Goal: Contribute content: Add original content to the website for others to see

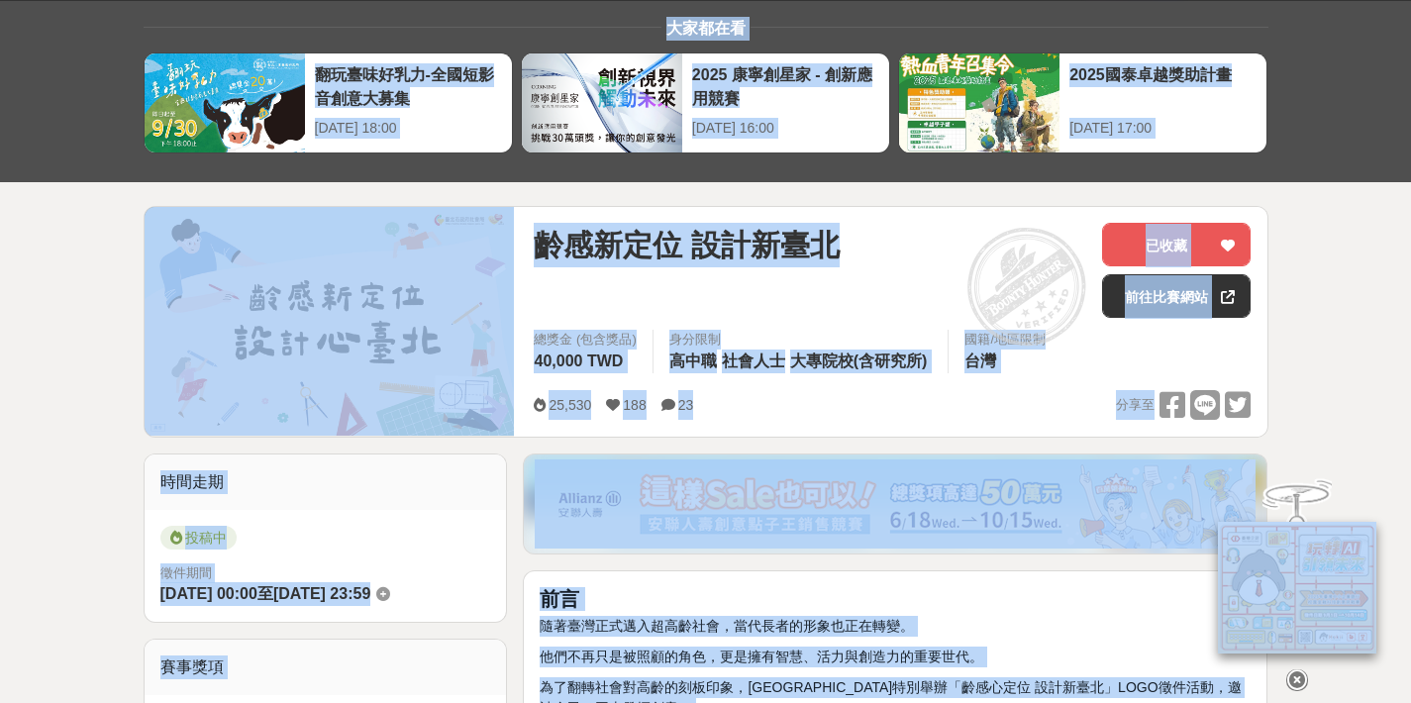
scroll to position [121, 0]
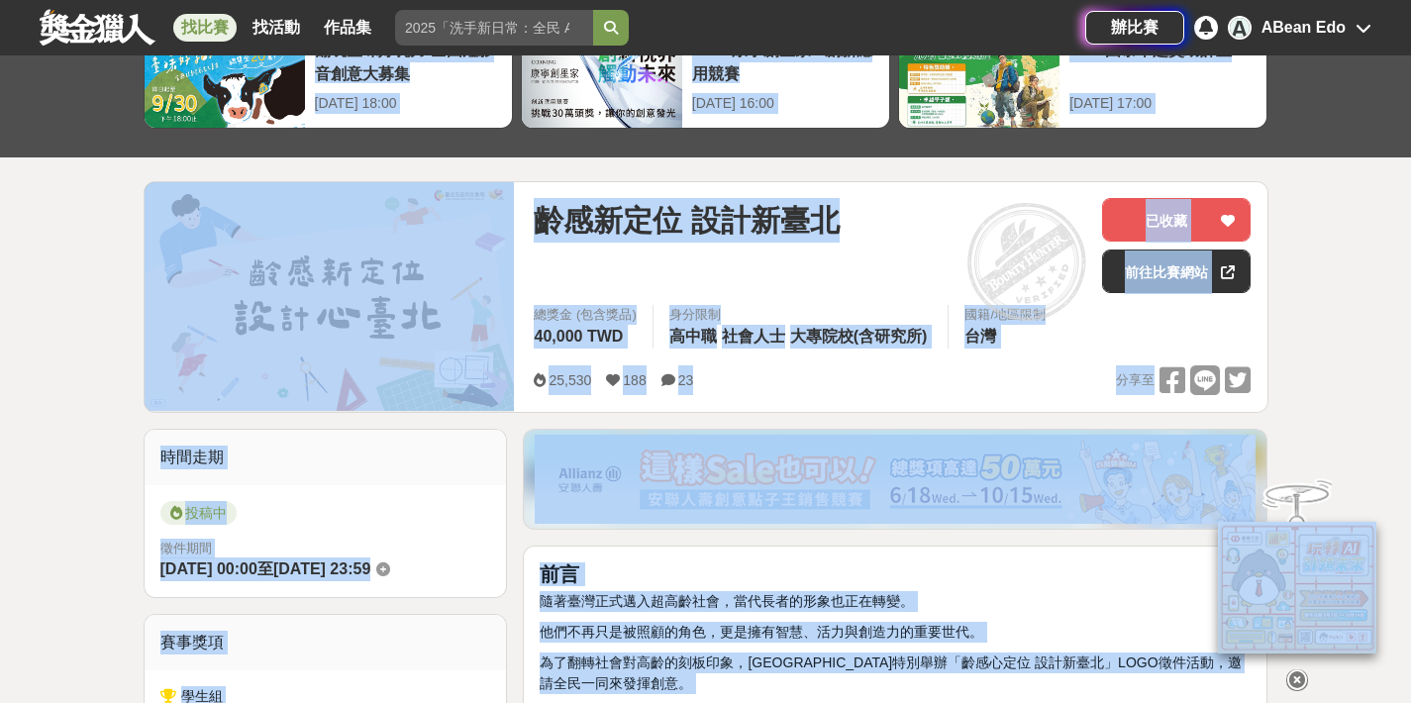
click at [582, 227] on span "齡感新定位 設計新臺北" at bounding box center [686, 220] width 305 height 45
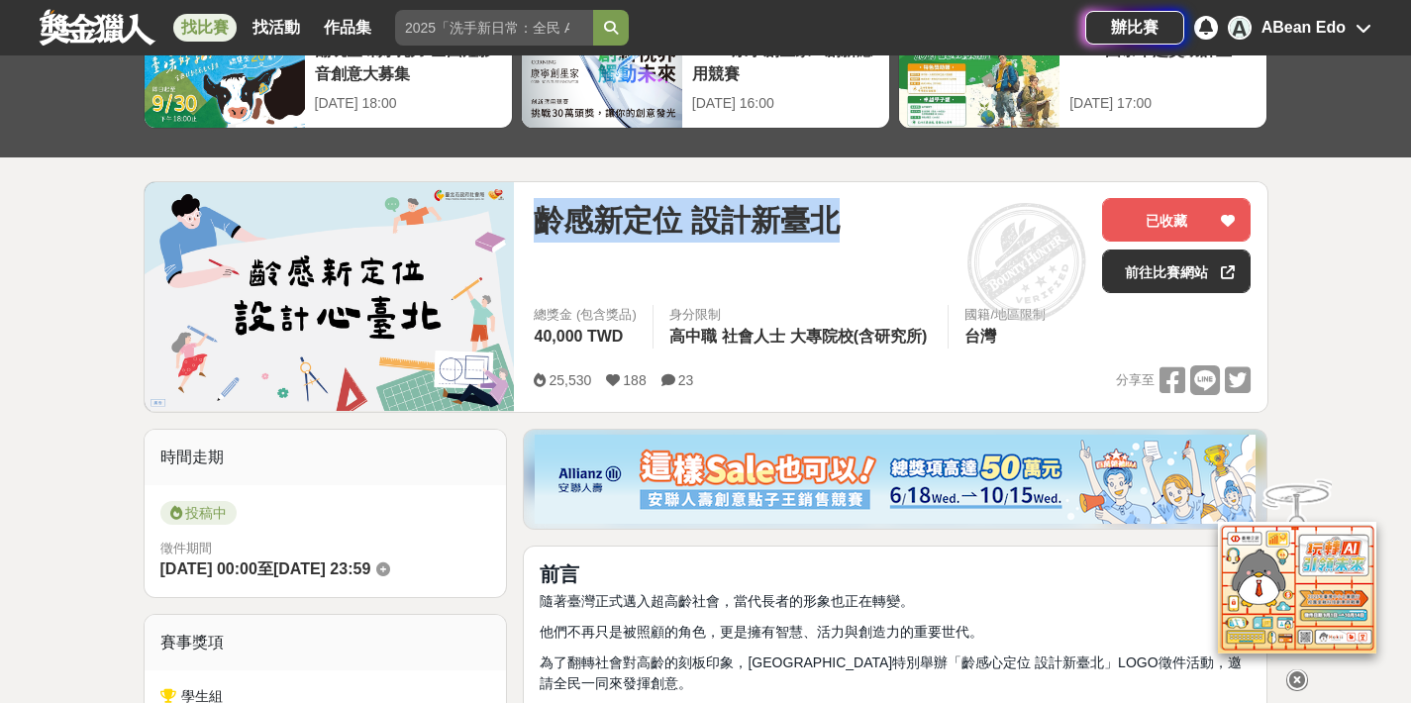
drag, startPoint x: 536, startPoint y: 219, endPoint x: 871, endPoint y: 233, distance: 335.9
click at [871, 233] on div "齡感新定位 設計新臺北" at bounding box center [810, 220] width 552 height 45
copy span "齡感新定位 設計新臺北"
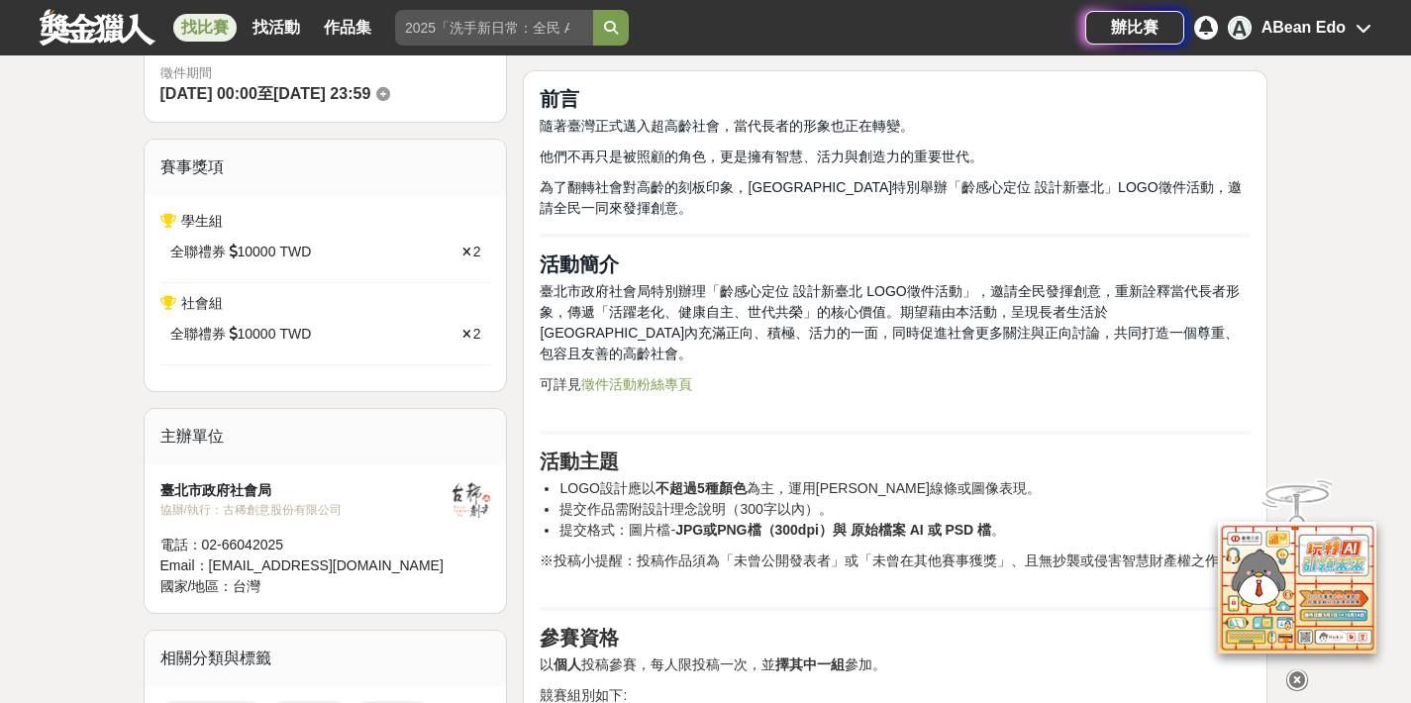
scroll to position [595, 0]
drag, startPoint x: 716, startPoint y: 286, endPoint x: 783, endPoint y: 287, distance: 67.3
click at [783, 287] on span "臺北市政府社會局特別辦理「齡感心定位 設計新臺北 LOGO徵件活動」，邀請全民發揮創意，重新詮釋當代長者形象，傳遞「活躍老化、健康自主、世代共榮」的核心價值。…" at bounding box center [889, 323] width 699 height 78
copy span "齡感心定位"
drag, startPoint x: 797, startPoint y: 291, endPoint x: 862, endPoint y: 293, distance: 65.4
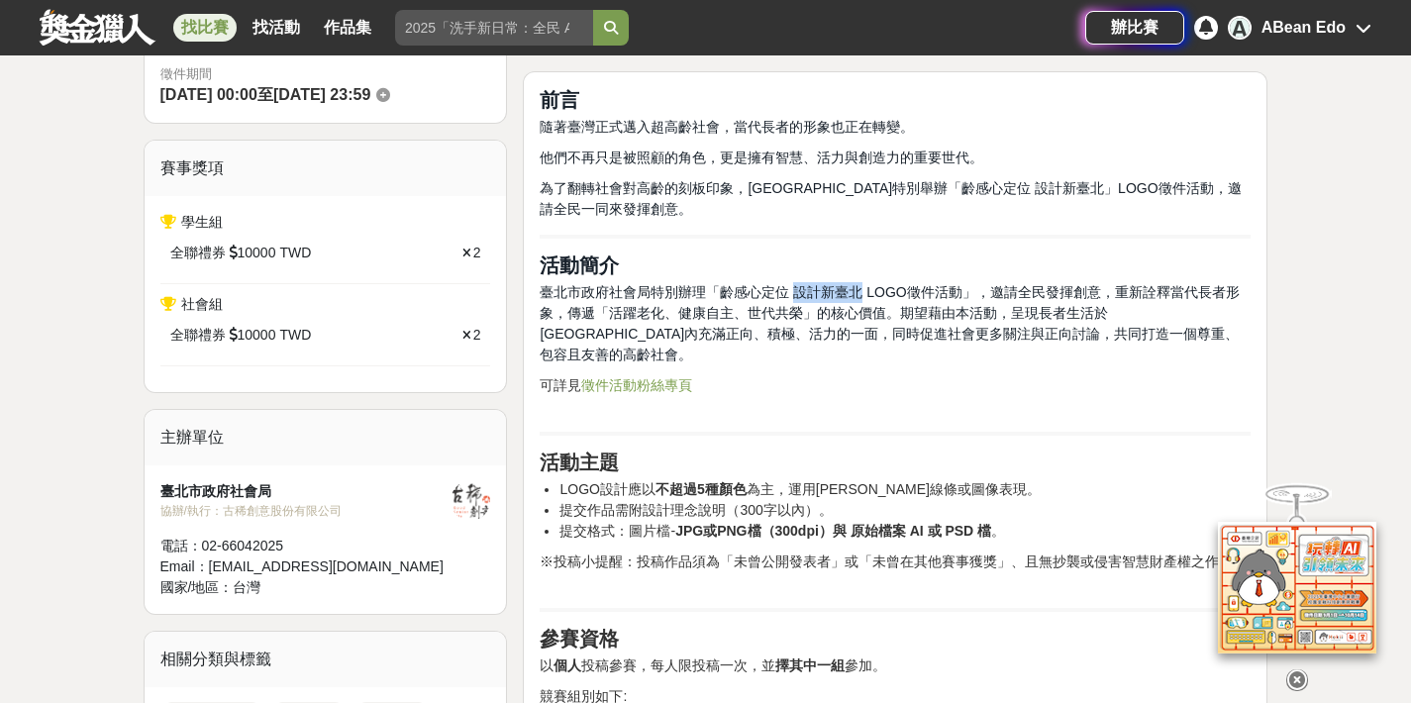
click at [863, 293] on span "臺北市政府社會局特別辦理「齡感心定位 設計新臺北 LOGO徵件活動」，邀請全民發揮創意，重新詮釋當代長者形象，傳遞「活躍老化、健康自主、世代共榮」的核心價值。…" at bounding box center [889, 323] width 699 height 78
copy span "設計新臺北"
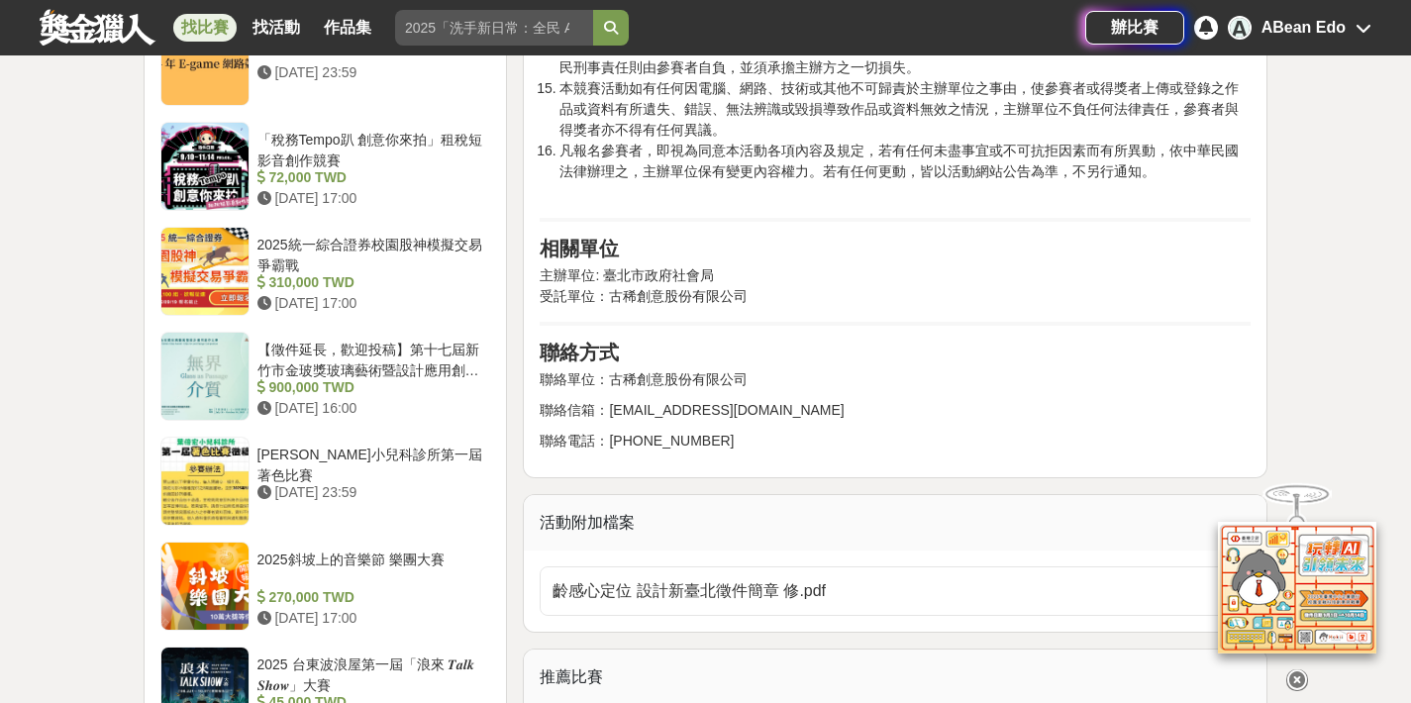
scroll to position [2857, 0]
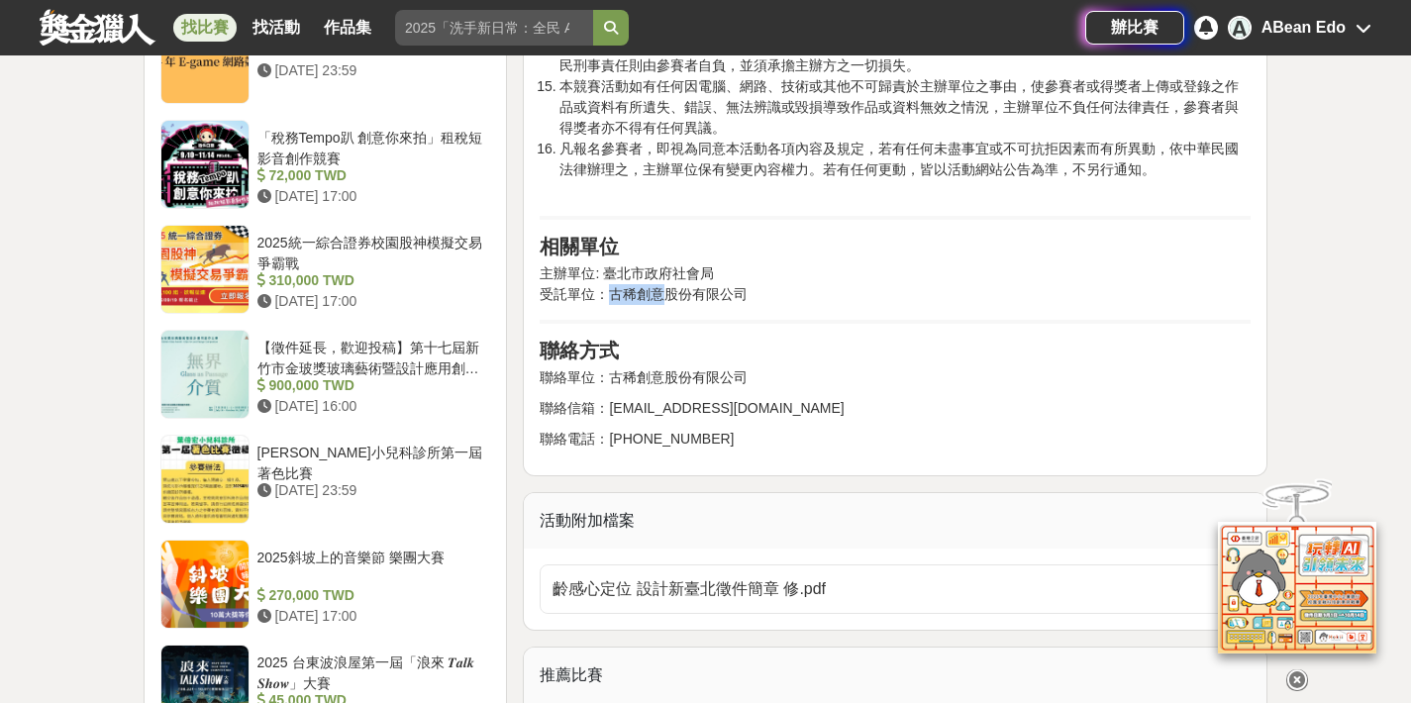
drag, startPoint x: 613, startPoint y: 267, endPoint x: 664, endPoint y: 269, distance: 51.5
click at [664, 269] on p "主辦單位: 臺北市政府社會局 受託單位：古稀創意股份有限公司" at bounding box center [895, 284] width 711 height 42
copy p "古稀創意"
click at [691, 577] on span "齡感心定位 設計新臺北徵件簡章 修.pdf" at bounding box center [882, 589] width 661 height 24
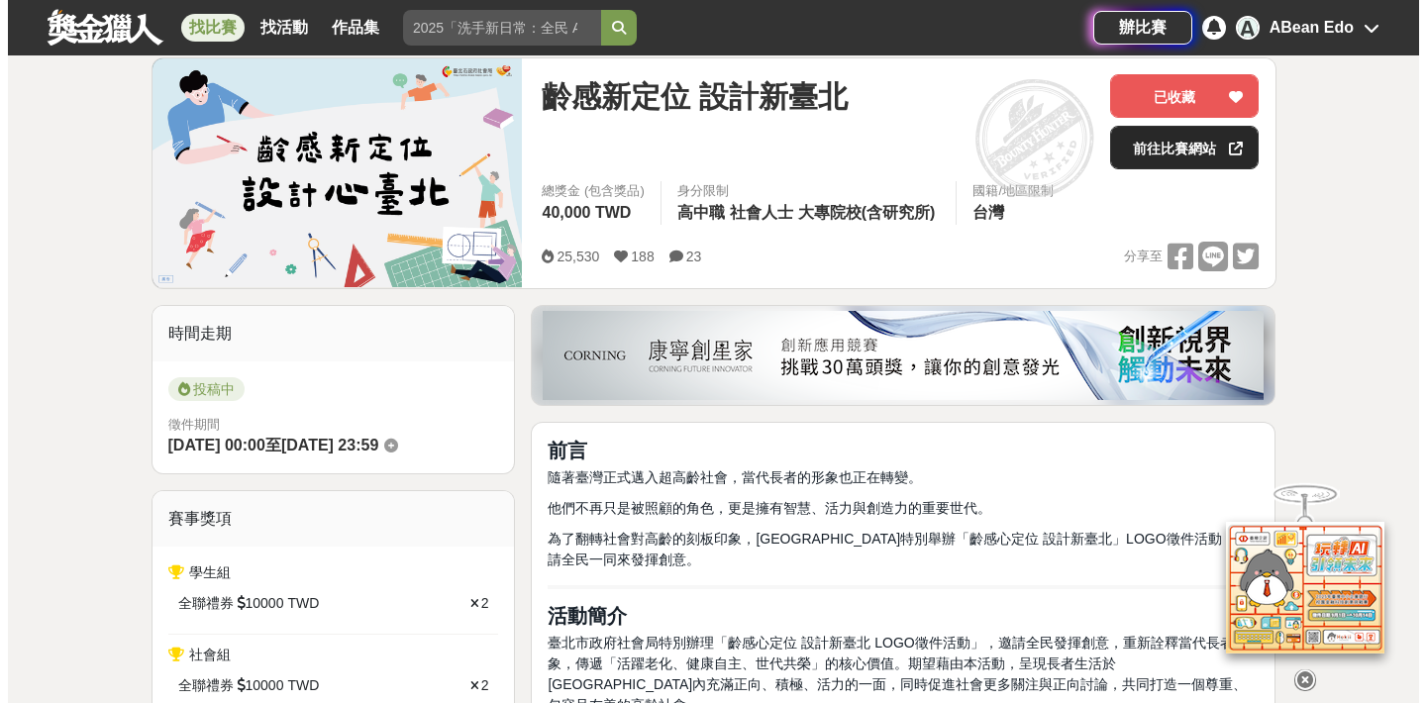
scroll to position [159, 0]
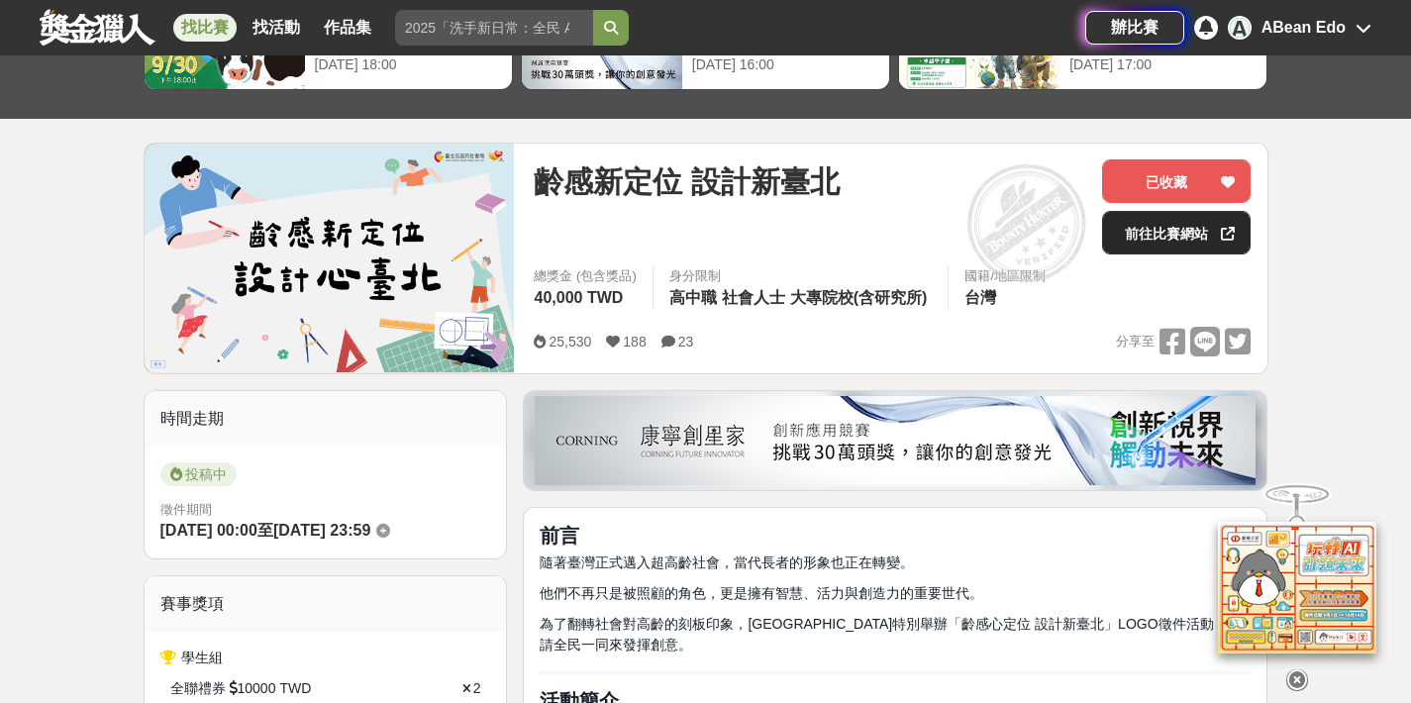
click at [1166, 229] on link "前往比賽網站" at bounding box center [1176, 233] width 148 height 44
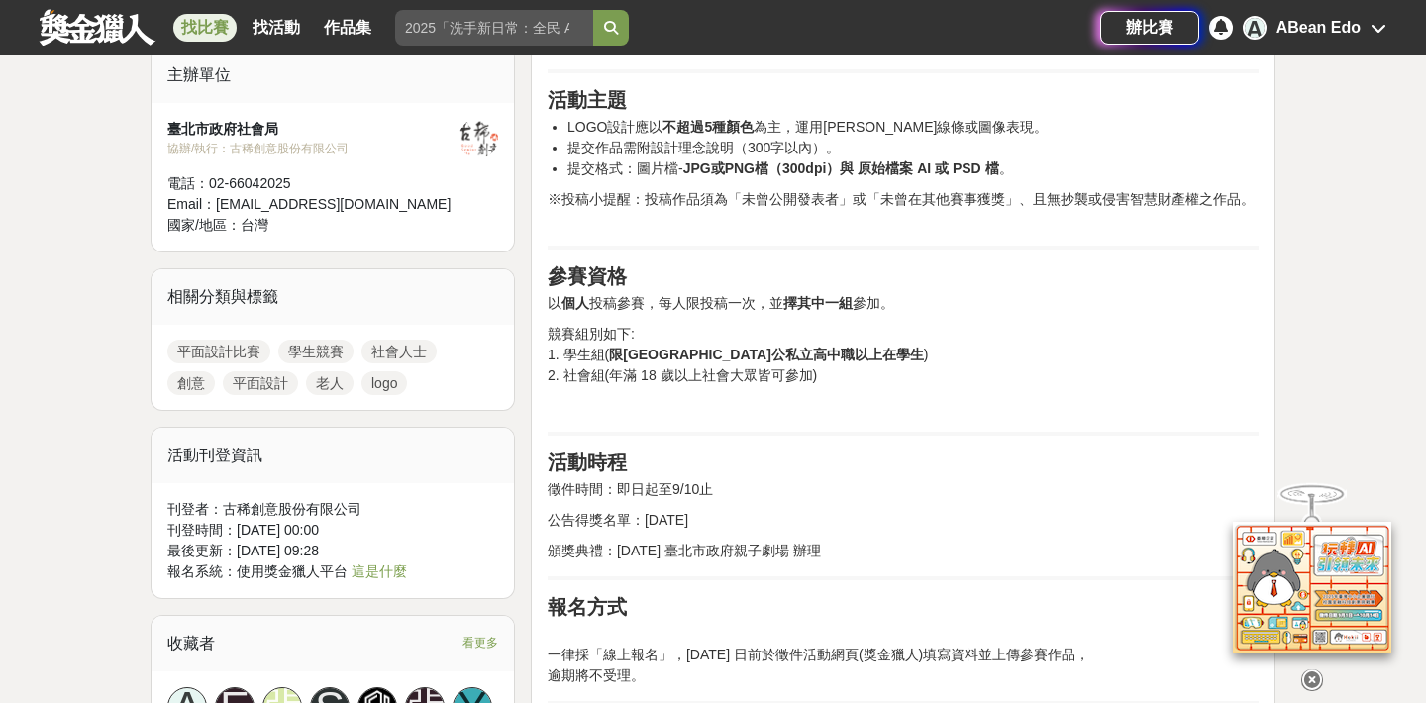
scroll to position [1269, 0]
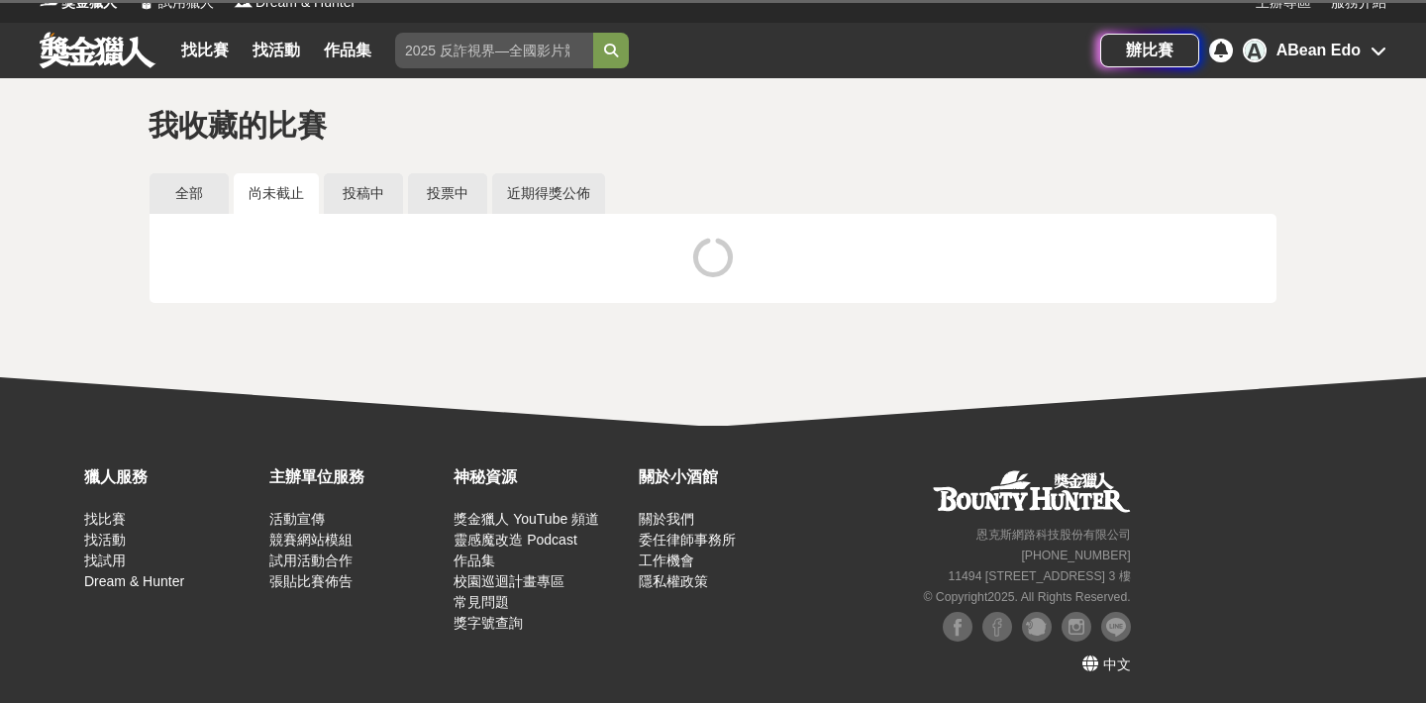
scroll to position [19, 0]
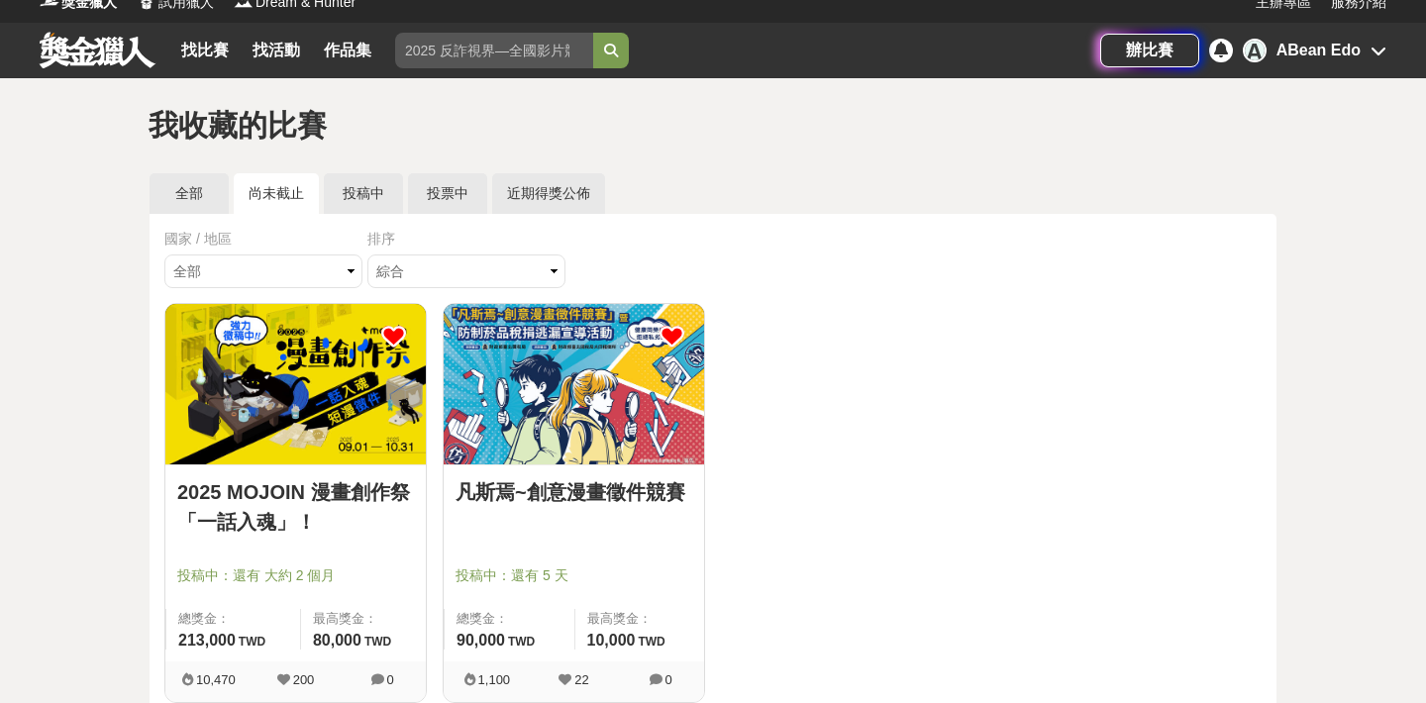
click at [390, 455] on img at bounding box center [295, 384] width 260 height 160
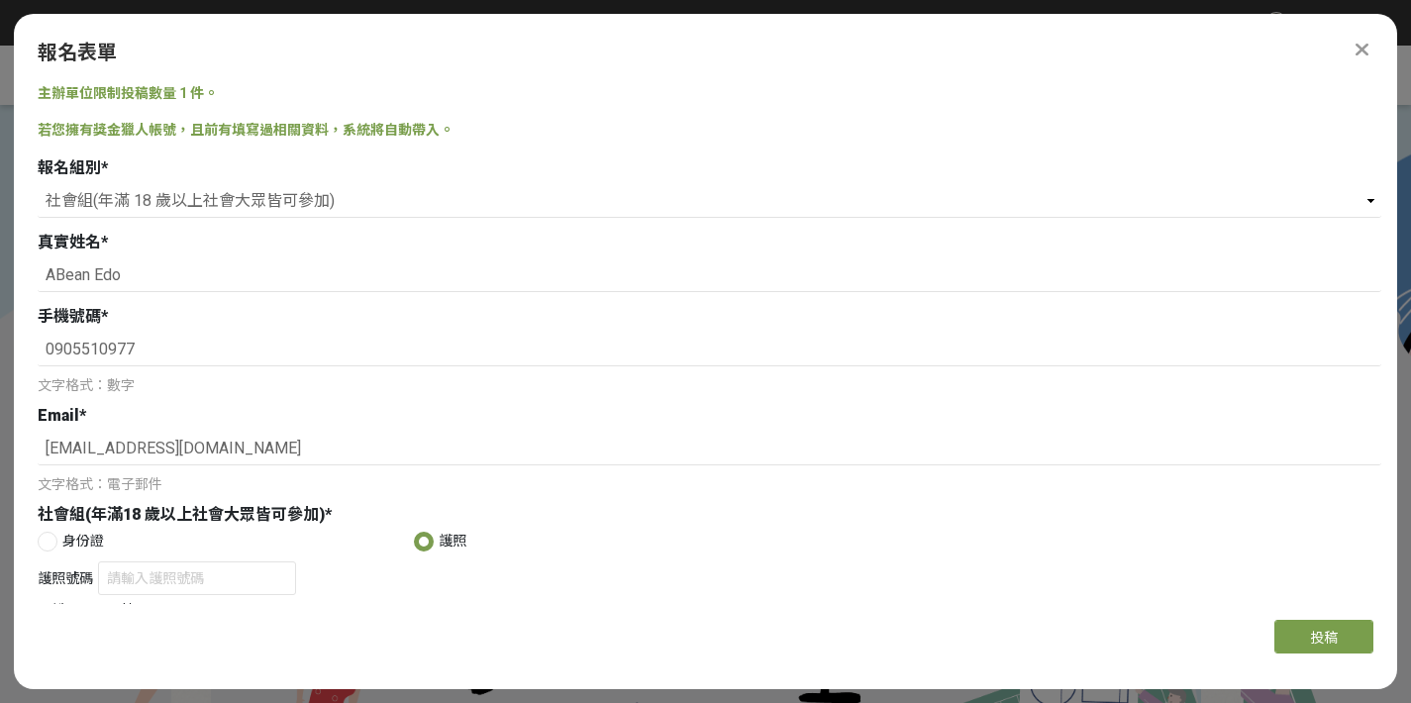
select select "社會組(年滿 18 歲以上社會大眾皆可參加)"
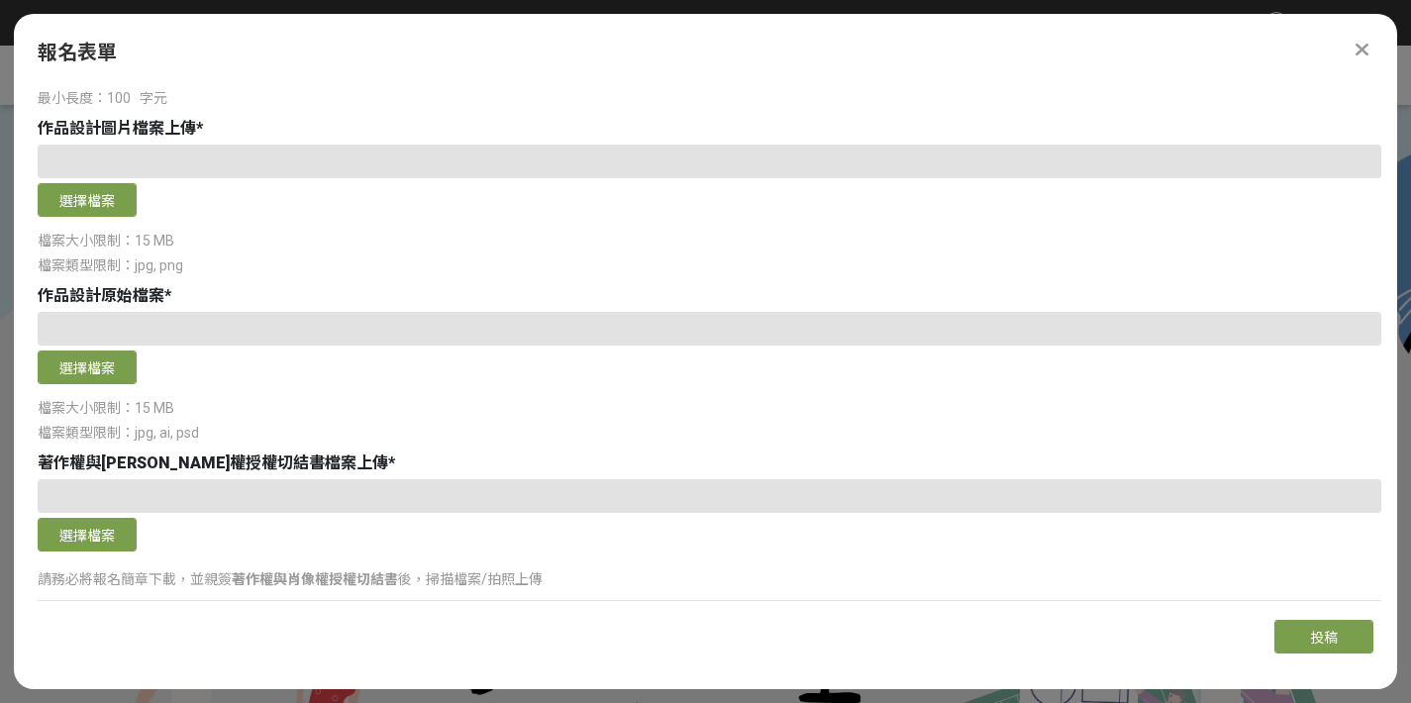
scroll to position [1040, 0]
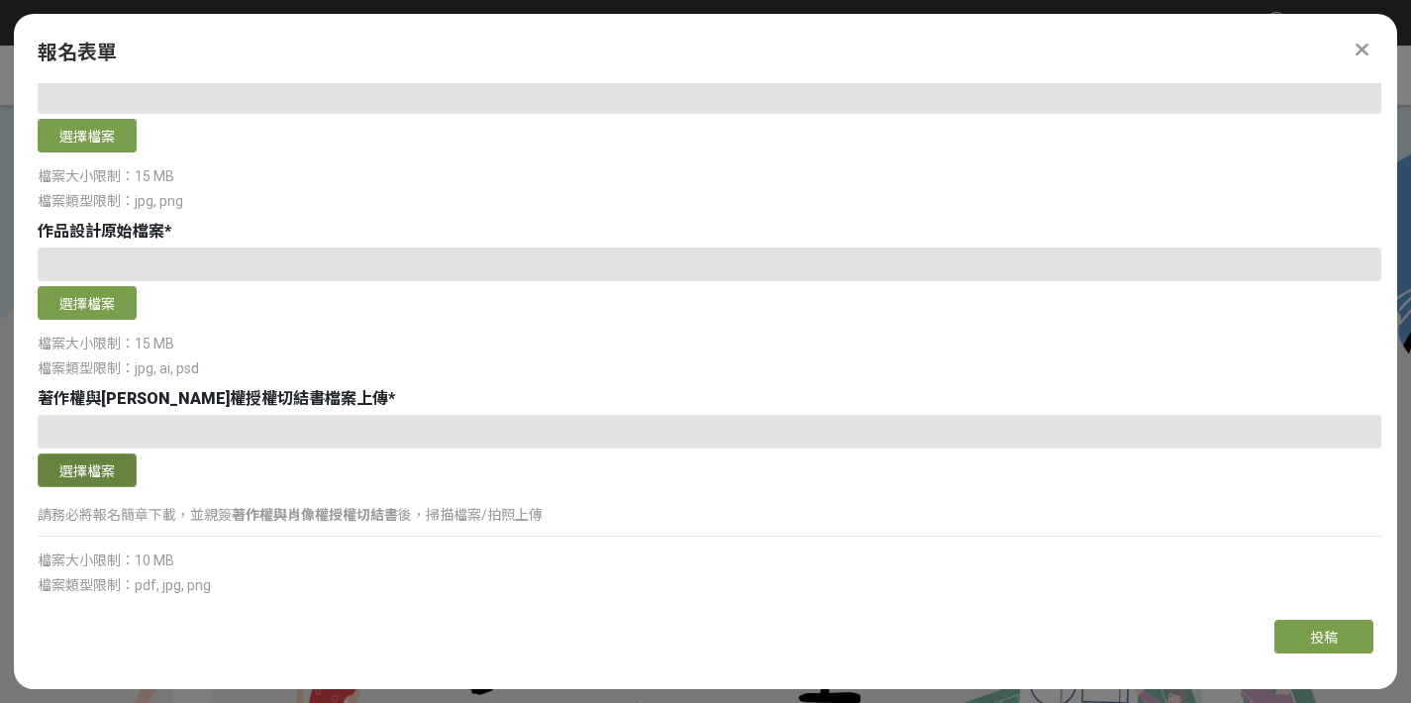
click at [115, 484] on button "選擇檔案" at bounding box center [87, 470] width 99 height 34
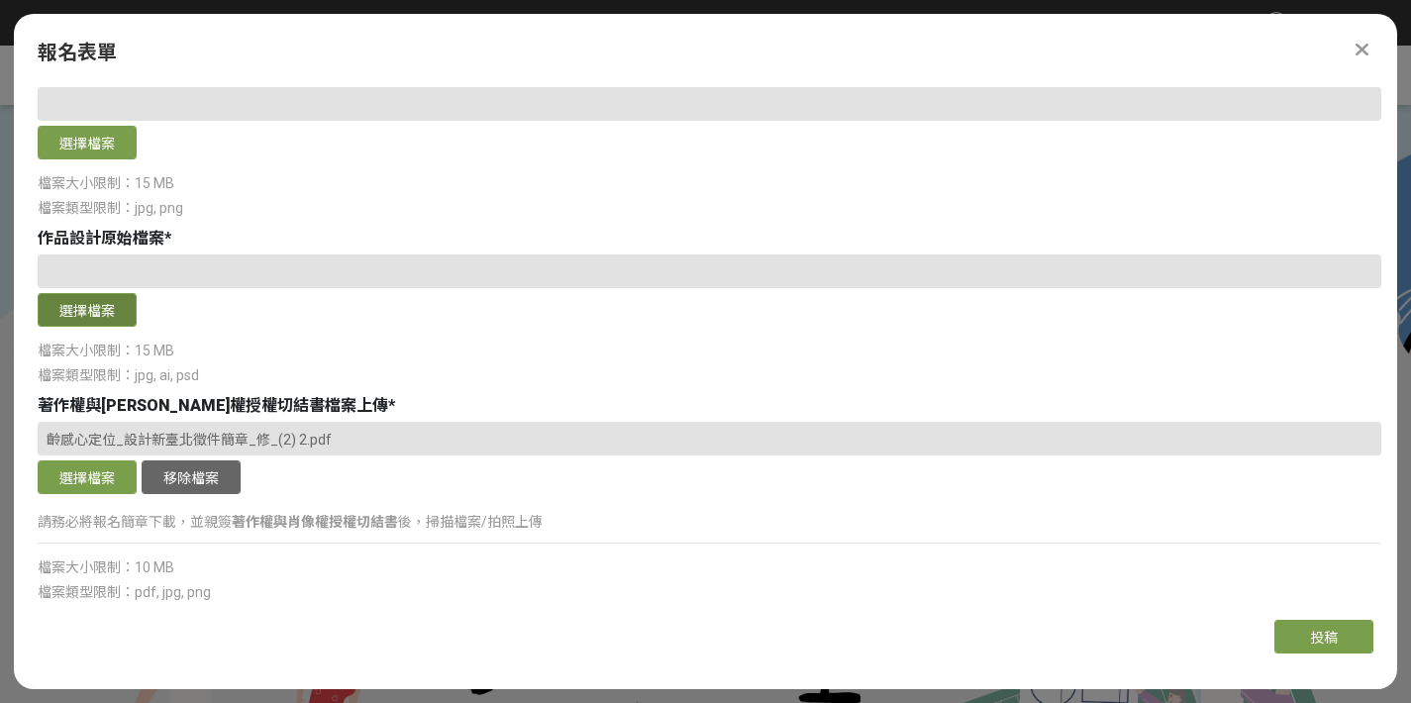
scroll to position [1033, 0]
click at [85, 318] on button "選擇檔案" at bounding box center [87, 311] width 99 height 34
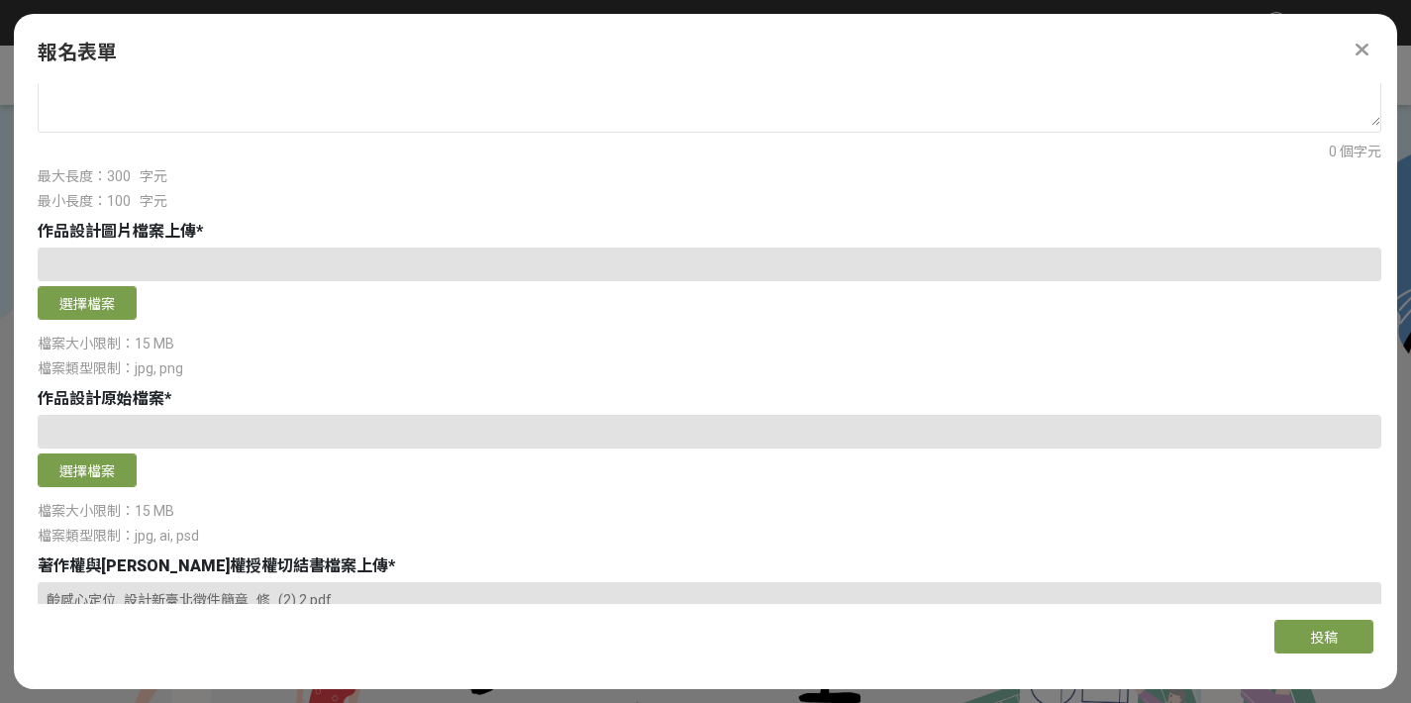
scroll to position [873, 0]
click at [93, 297] on button "選擇檔案" at bounding box center [87, 303] width 99 height 34
click at [81, 300] on button "選擇檔案" at bounding box center [87, 303] width 99 height 34
click at [81, 470] on button "選擇檔案" at bounding box center [87, 470] width 99 height 34
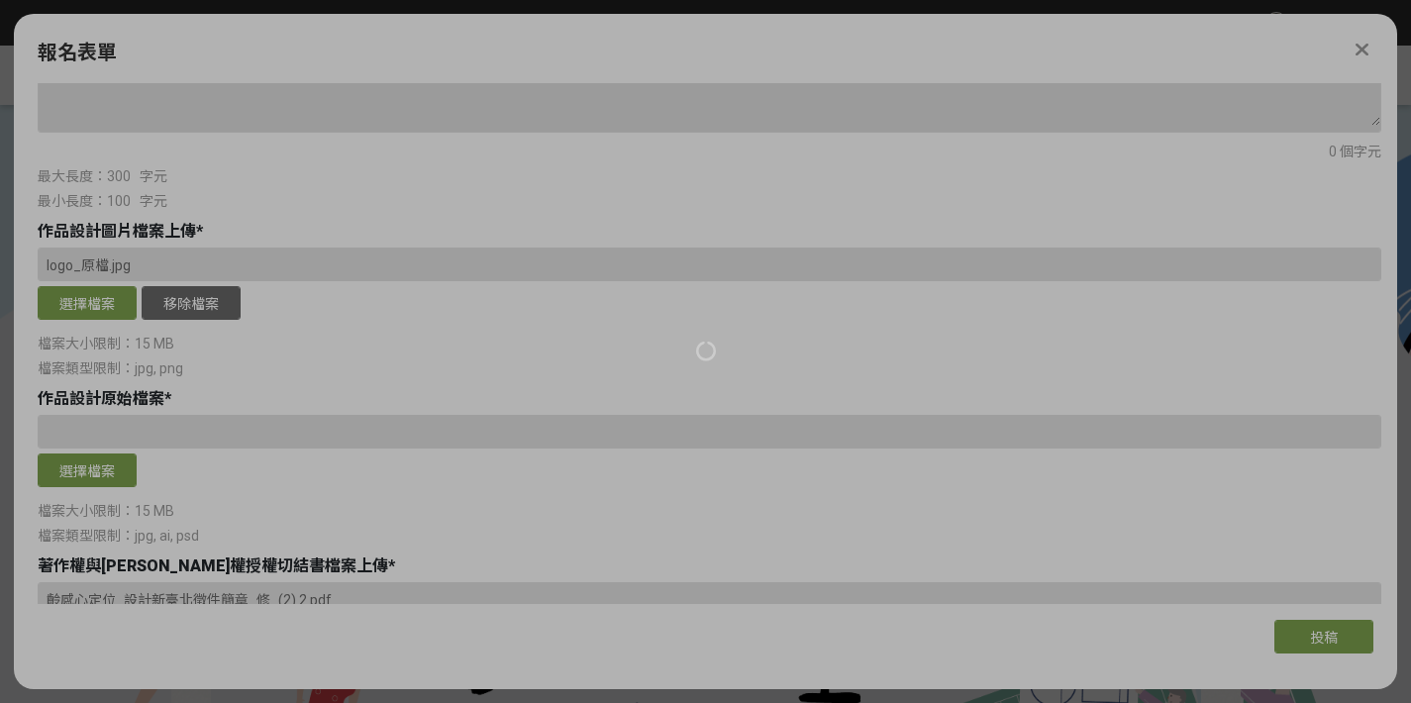
click at [86, 305] on div at bounding box center [705, 351] width 1411 height 703
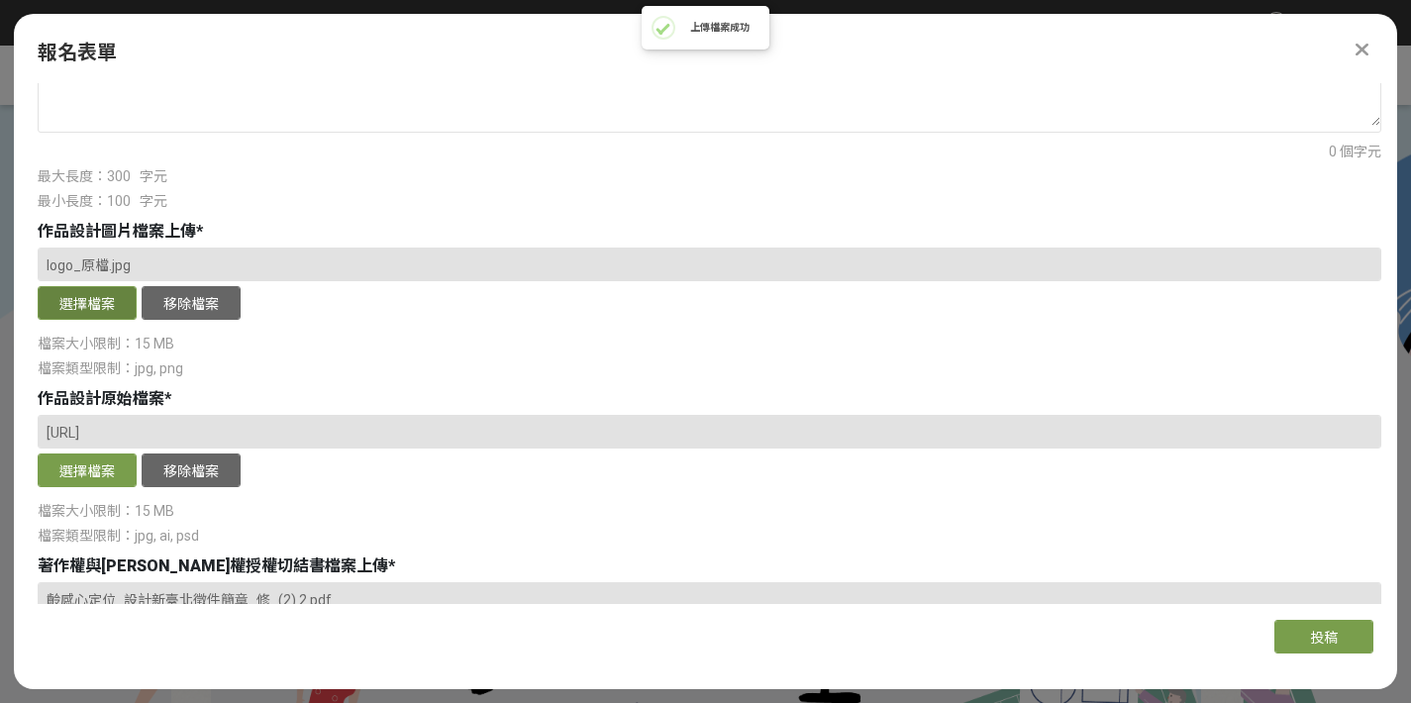
click at [85, 295] on button "選擇檔案" at bounding box center [87, 303] width 99 height 34
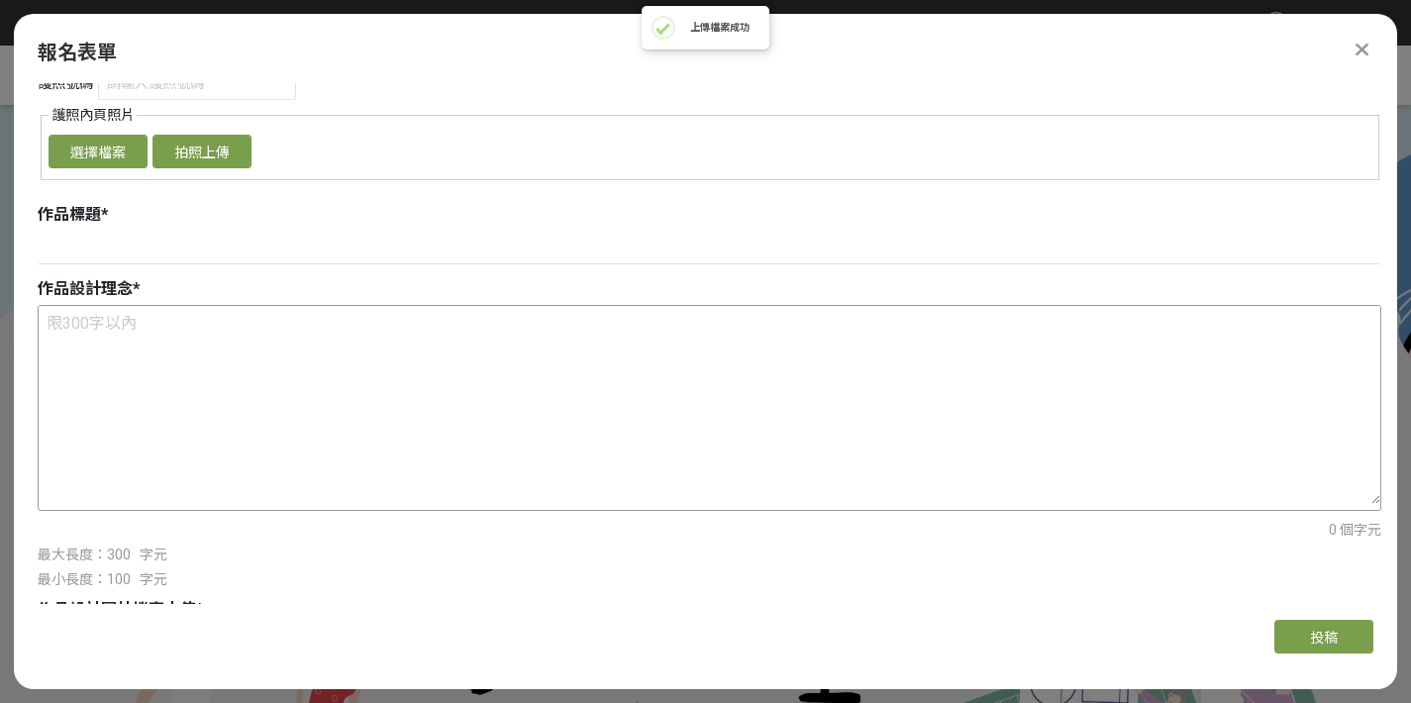
scroll to position [542, 0]
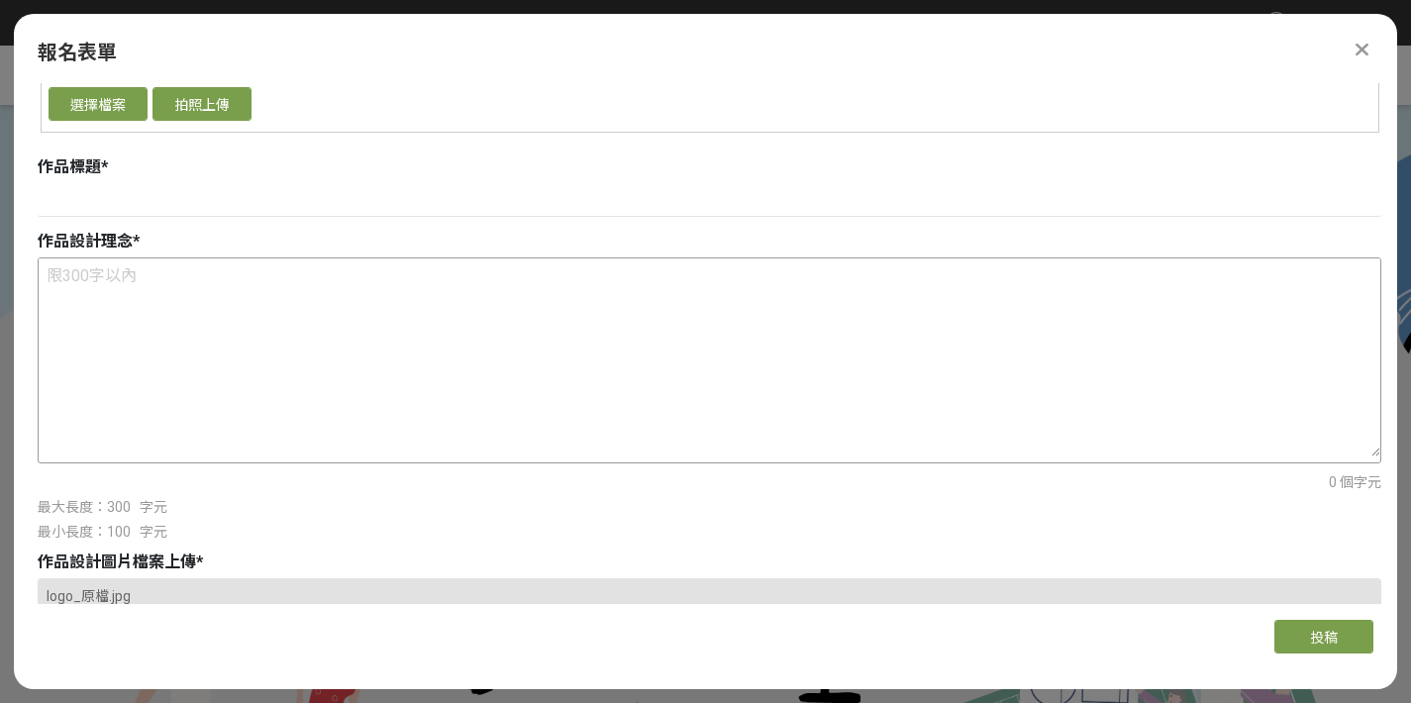
click at [129, 295] on textarea at bounding box center [709, 357] width 1341 height 198
paste textarea "本LOGO以愛心框出一對手比愛心的長者剪影，象徵活潑親切、攜手共好的銀髮世代。臺北101作為兩人中間的地標，突顯地域認同與當代表徵。整體以簡約線條呈現，傳達活…"
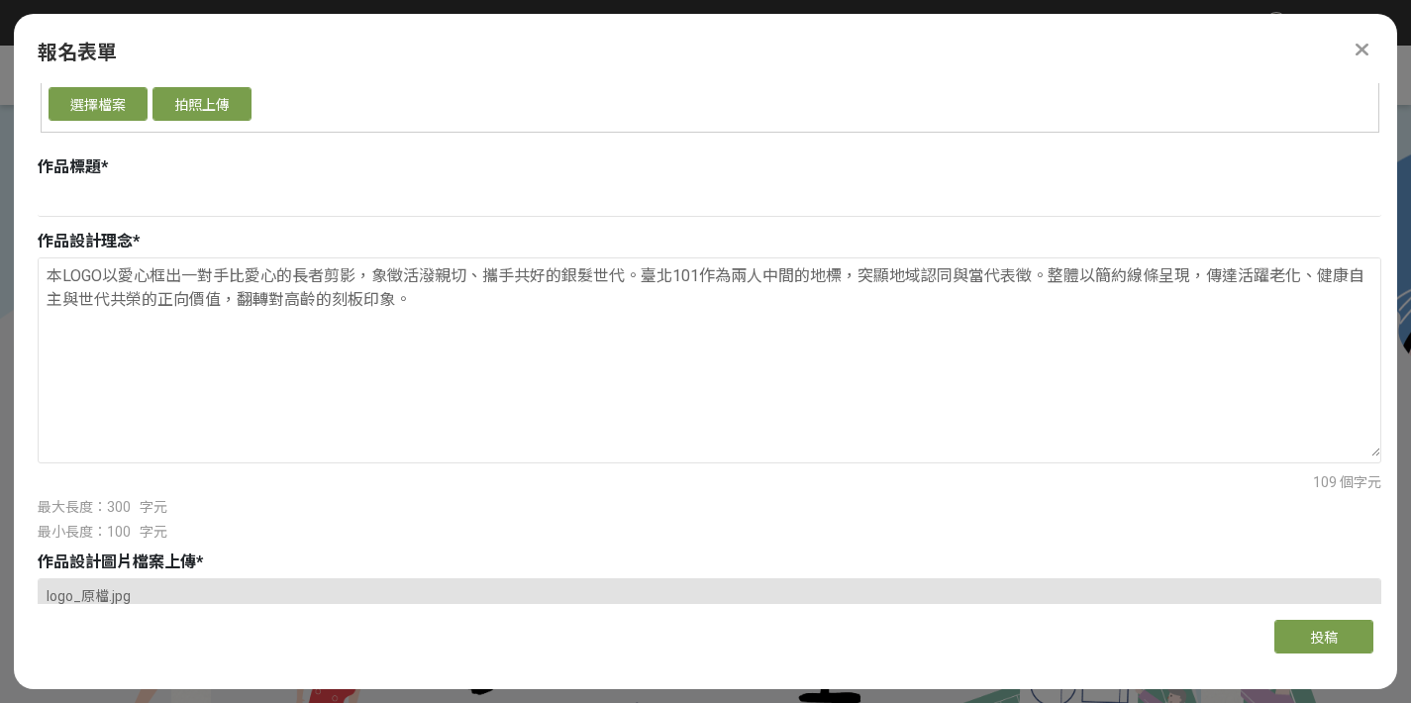
drag, startPoint x: 48, startPoint y: 268, endPoint x: 20, endPoint y: 263, distance: 28.2
click at [20, 263] on div "主辦單位限制投稿數量 1 件。 若您擁有獎金獵人帳號，且前有填寫過相關資料，系統將自動帶入。 報名組別 * 請選擇... 學生組(限臺北市公私立高中職以上在學…" at bounding box center [705, 343] width 1383 height 521
type textarea "LOGO以愛心框出一對手比愛心的長者剪影，象徵活潑親切、攜手共好的銀髮世代。臺北101作為兩人中間的地標，突顯地域認同與當代表徵。整體以簡約線條呈現，傳達活躍…"
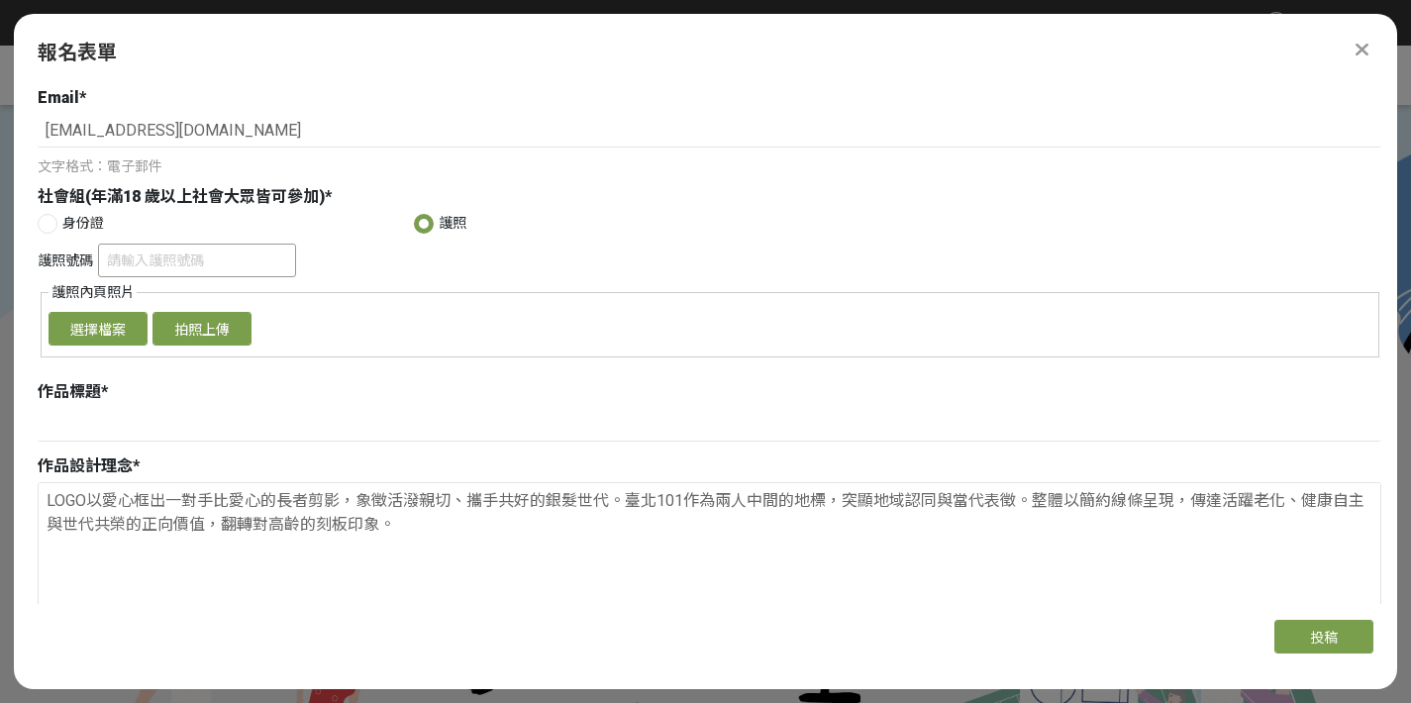
scroll to position [314, 0]
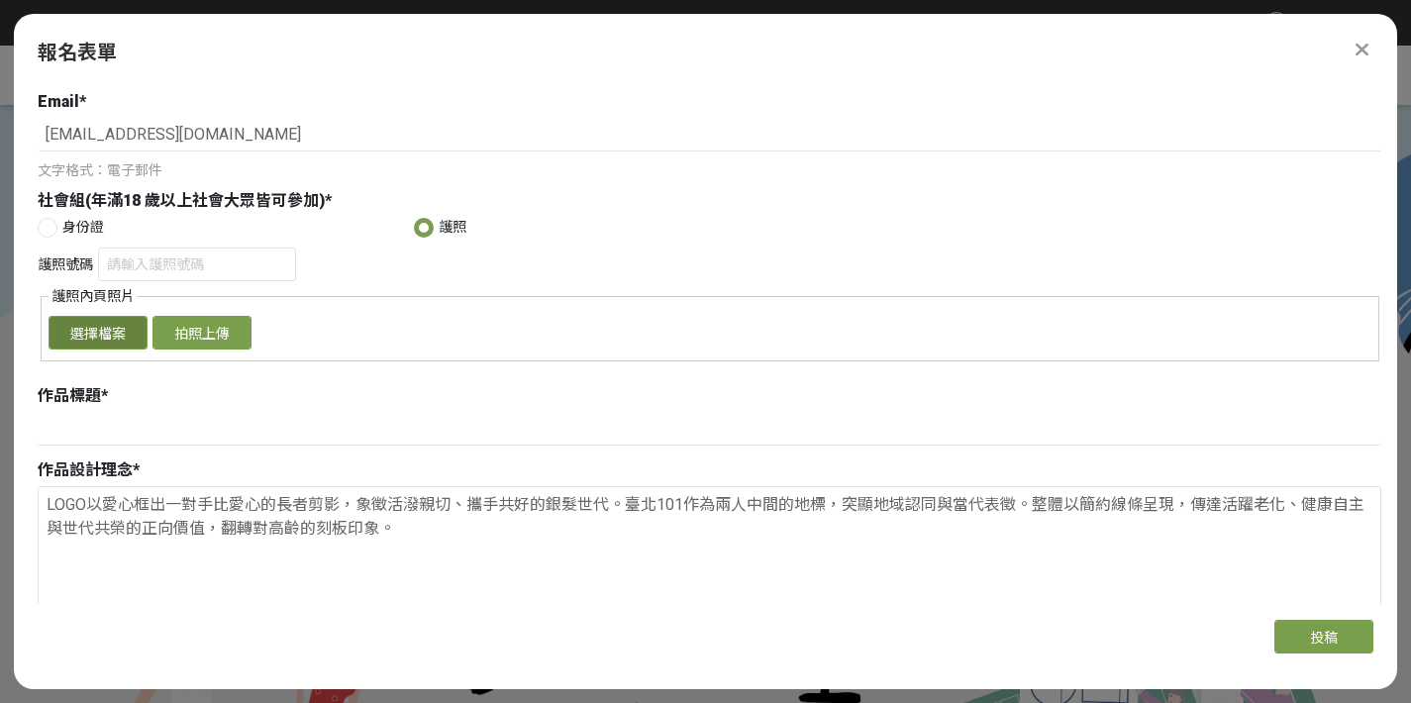
click at [95, 338] on button "選擇檔案" at bounding box center [98, 333] width 99 height 34
click at [143, 424] on input at bounding box center [709, 429] width 1343 height 34
paste input "齡齊手心"
type input "齡齊手心"
click at [53, 228] on label "身份證" at bounding box center [226, 227] width 376 height 21
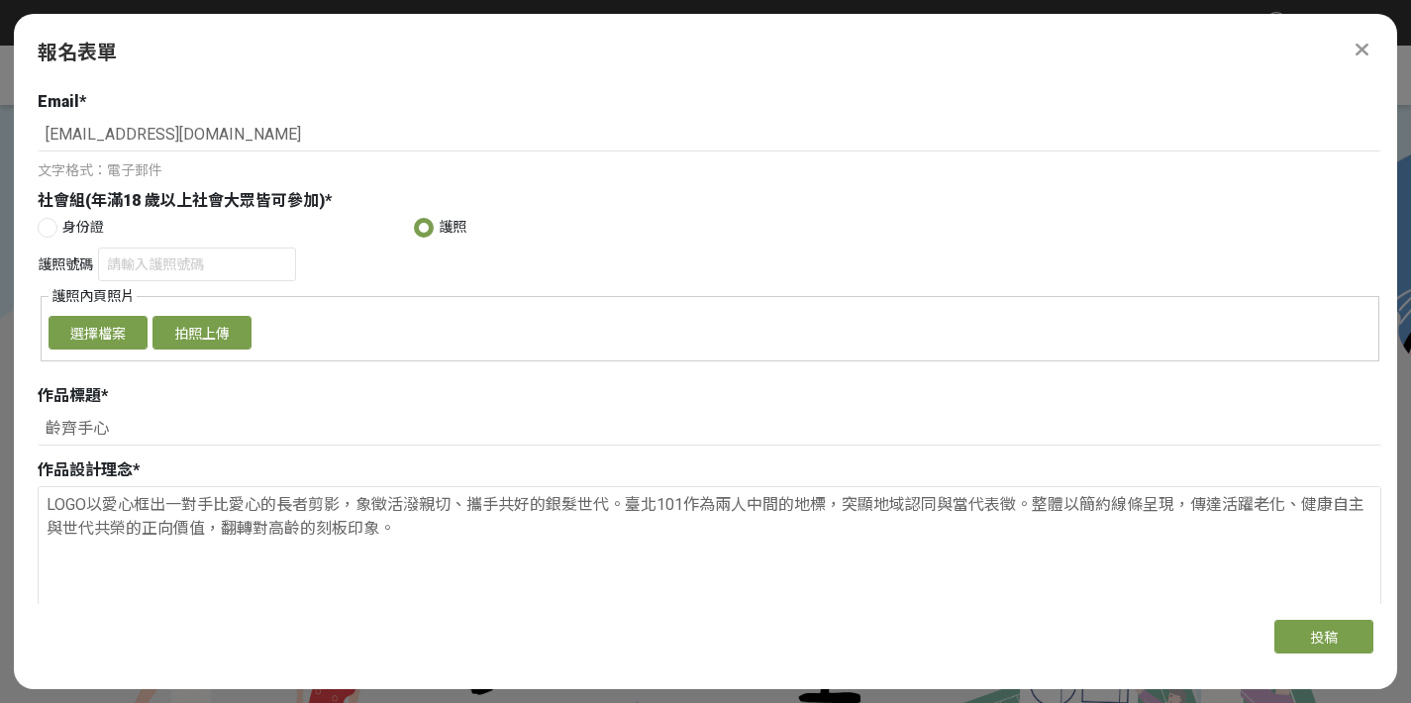
click at [51, 228] on input "身份證" at bounding box center [45, 227] width 13 height 13
radio input "false"
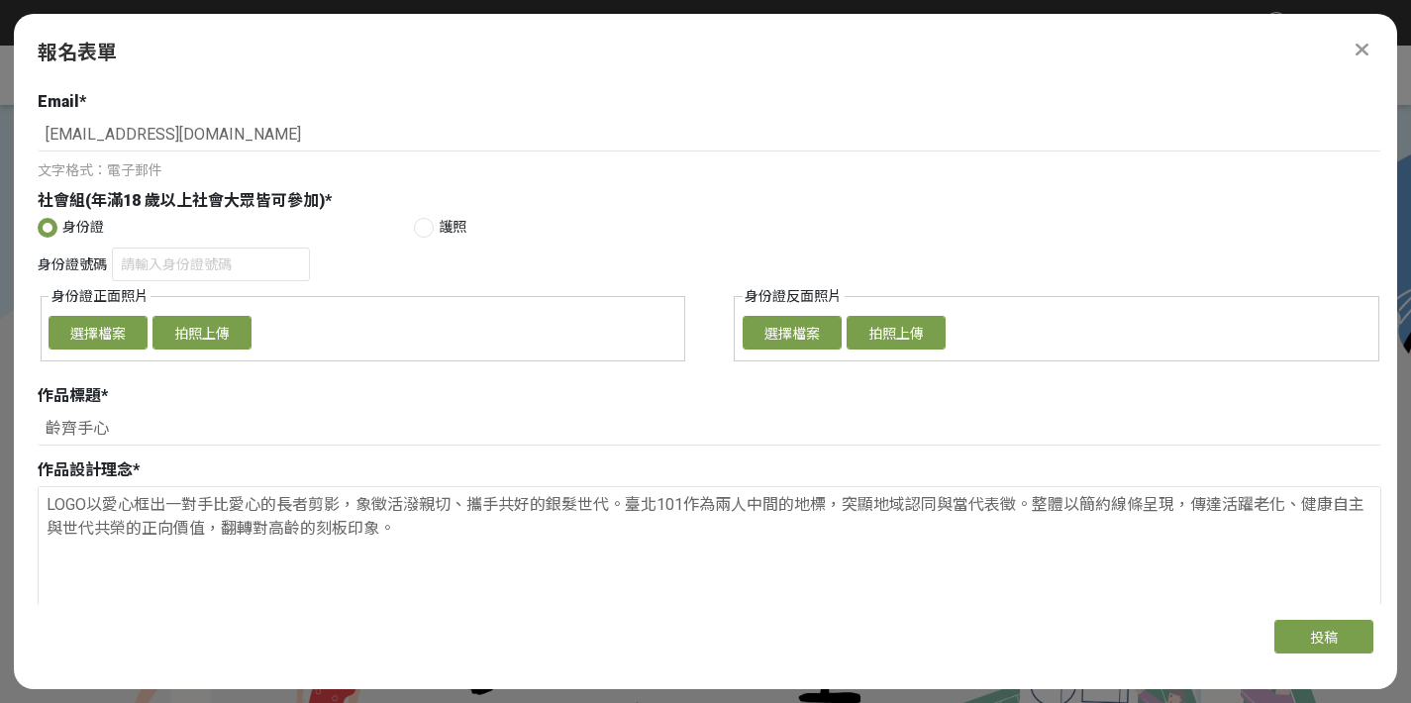
drag, startPoint x: 427, startPoint y: 226, endPoint x: 401, endPoint y: 235, distance: 27.2
click at [427, 226] on div at bounding box center [424, 228] width 20 height 20
radio input "true"
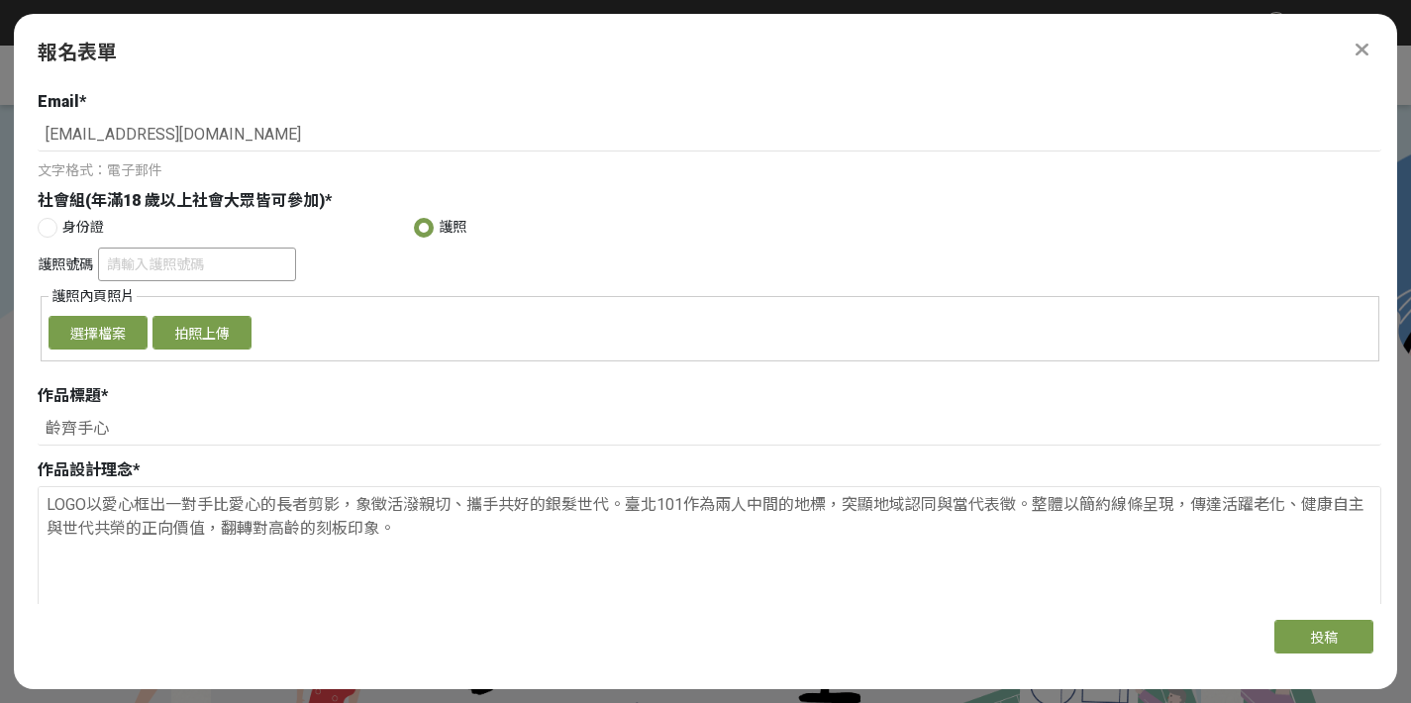
click at [182, 260] on input "護照號碼" at bounding box center [197, 264] width 198 height 34
click at [108, 334] on button "選擇檔案" at bounding box center [98, 333] width 99 height 34
click at [73, 222] on span "身份證" at bounding box center [83, 227] width 42 height 21
click at [51, 222] on input "身份證" at bounding box center [45, 227] width 13 height 13
radio input "false"
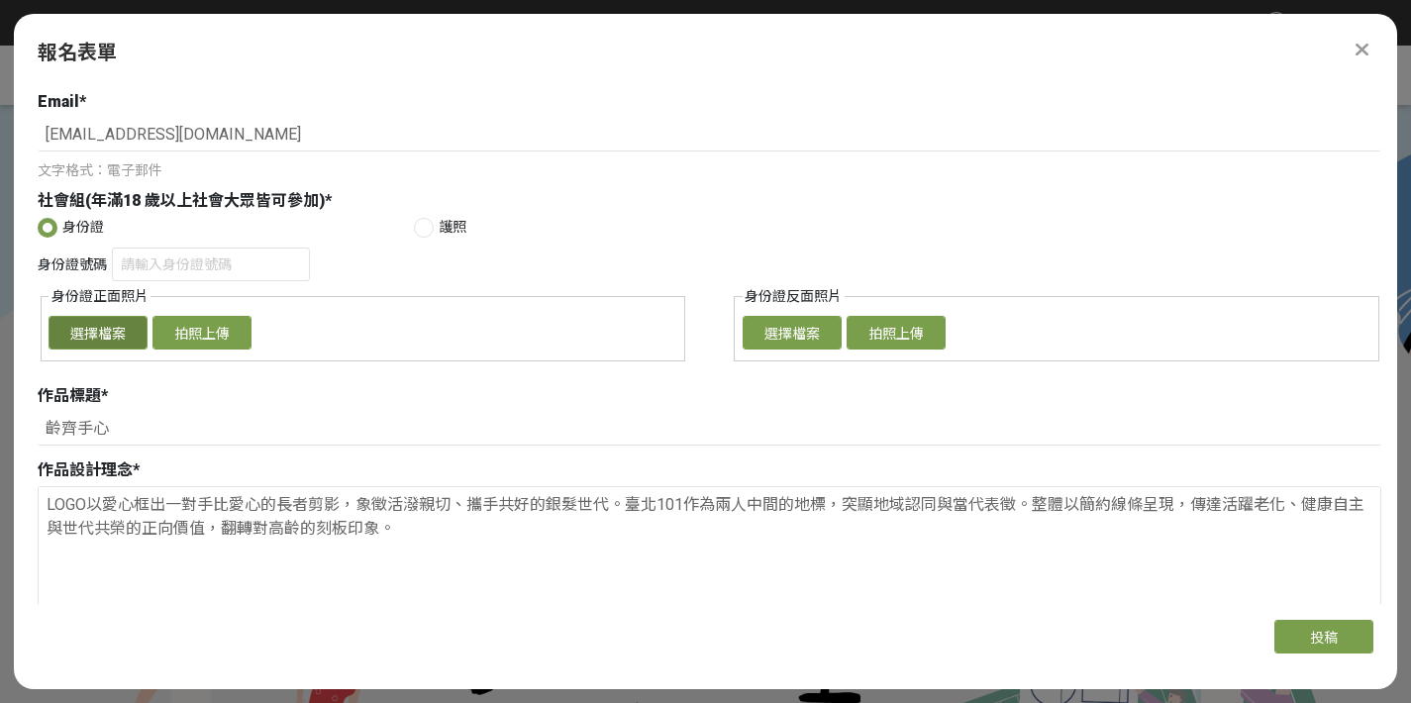
click at [107, 338] on button "選擇檔案" at bounding box center [98, 333] width 99 height 34
click at [422, 229] on div at bounding box center [424, 228] width 20 height 20
radio input "true"
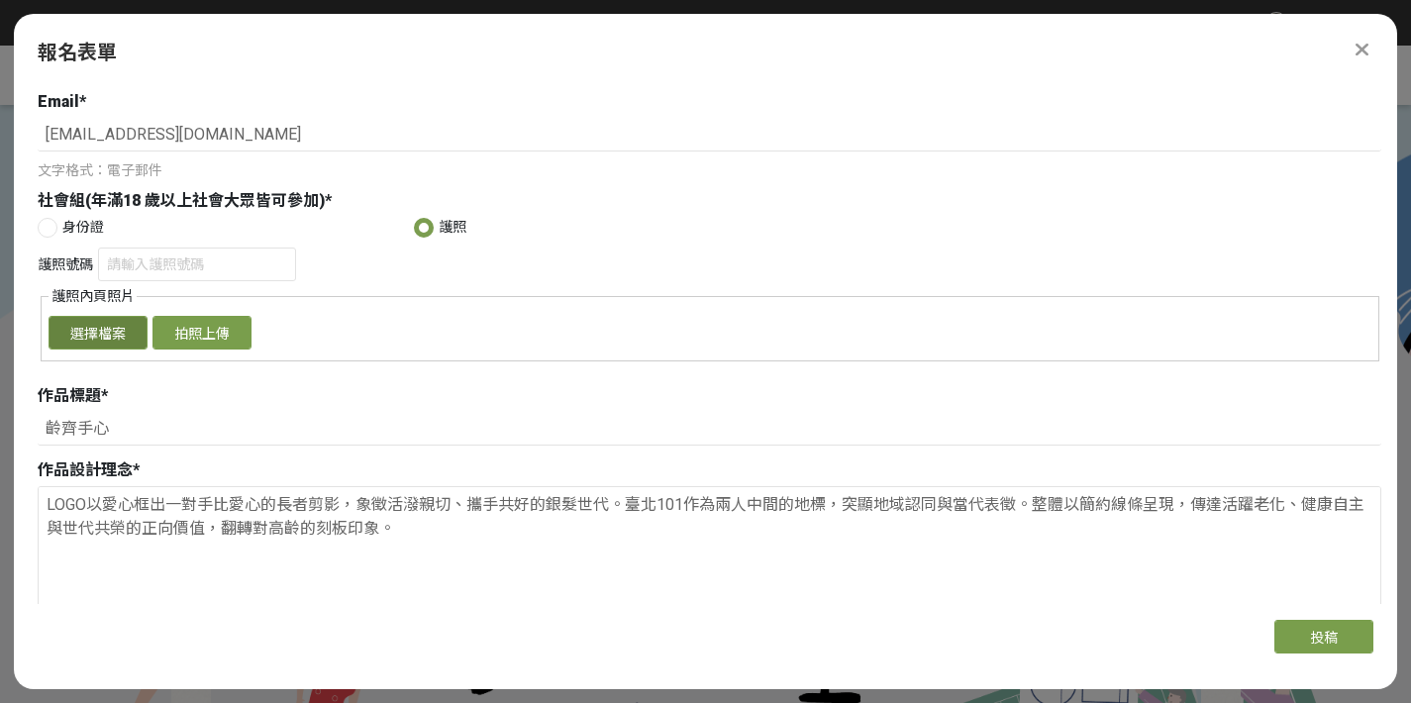
click at [88, 341] on button "選擇檔案" at bounding box center [98, 333] width 99 height 34
click at [46, 219] on div at bounding box center [48, 228] width 20 height 20
radio input "true"
radio input "false"
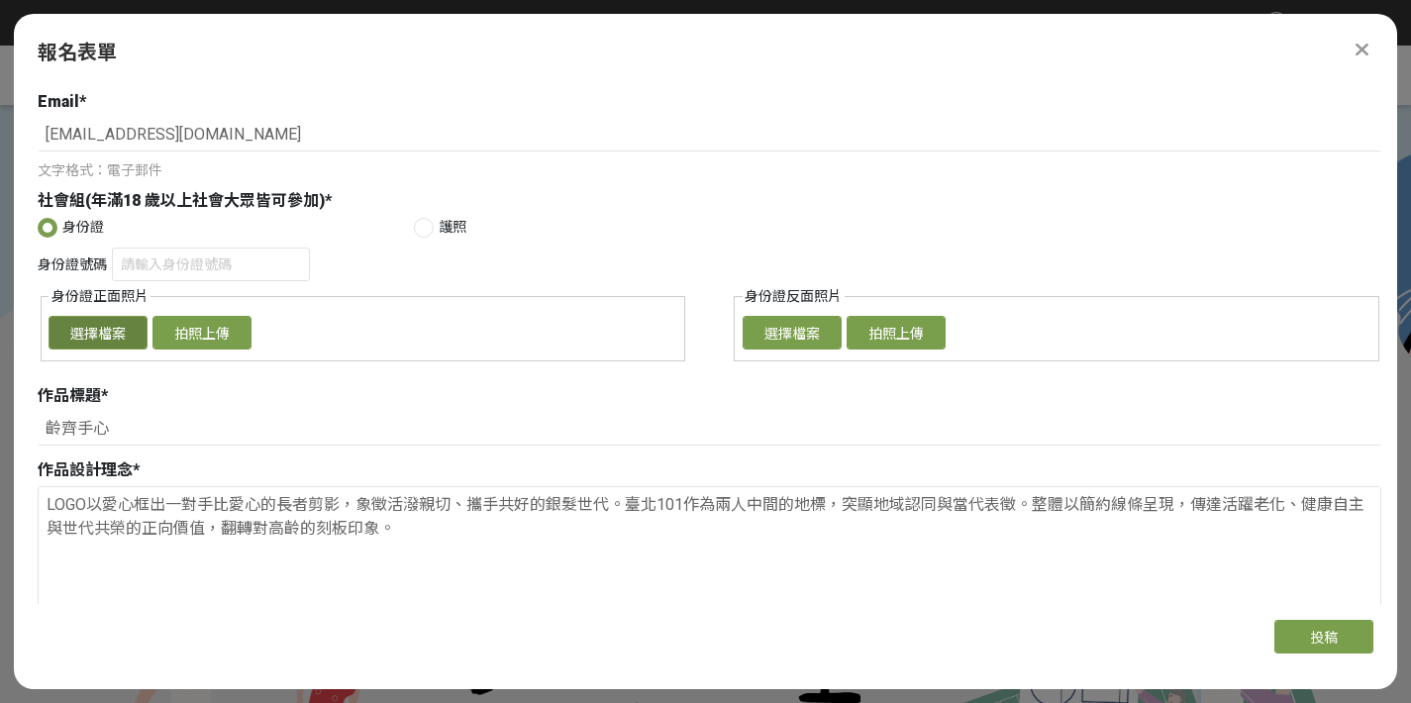
click at [87, 343] on button "選擇檔案" at bounding box center [98, 333] width 99 height 34
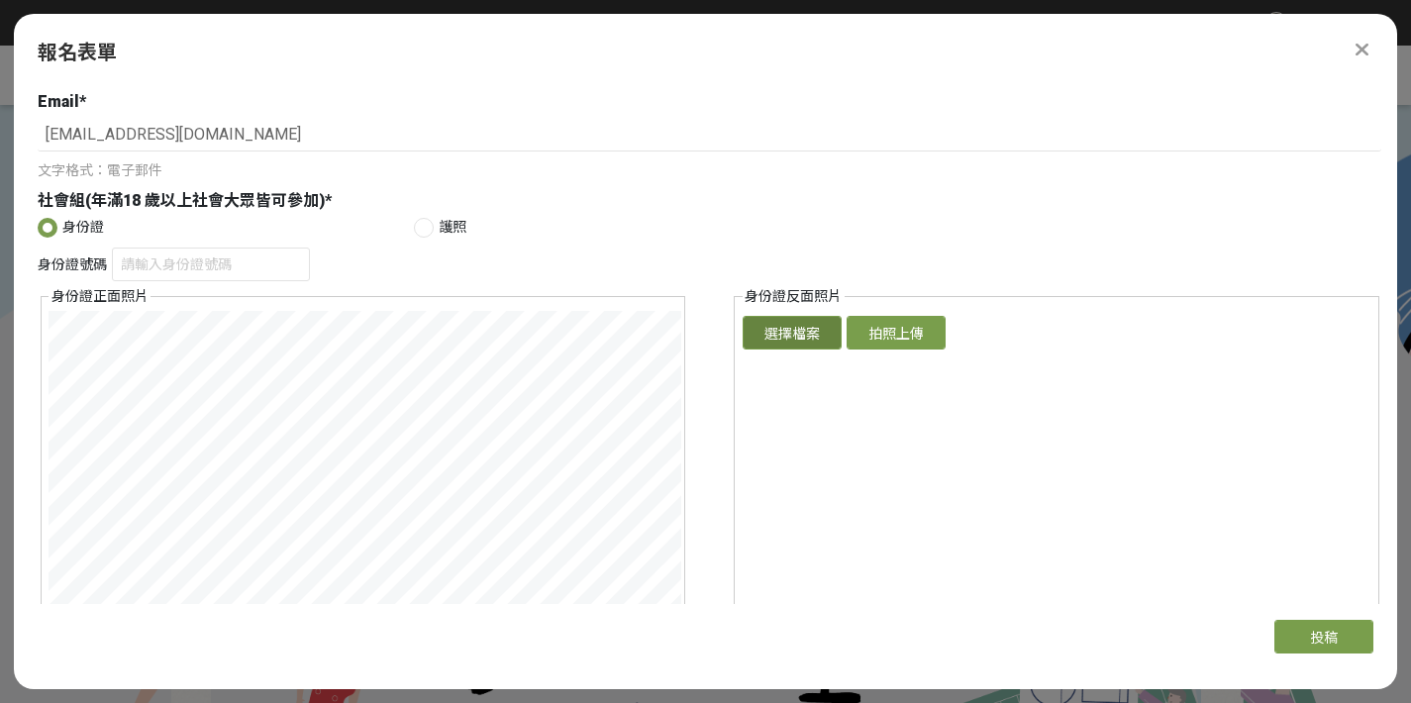
click at [801, 334] on button "選擇檔案" at bounding box center [791, 333] width 99 height 34
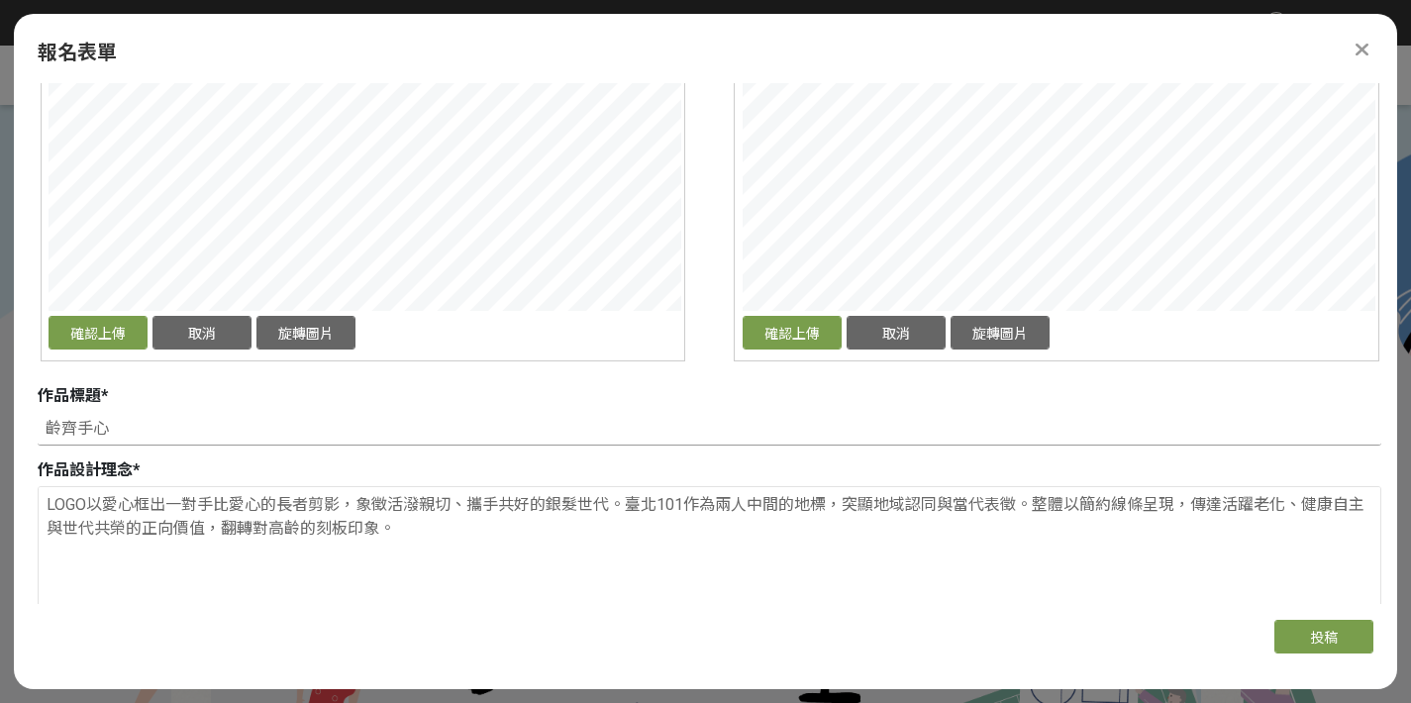
scroll to position [528, 0]
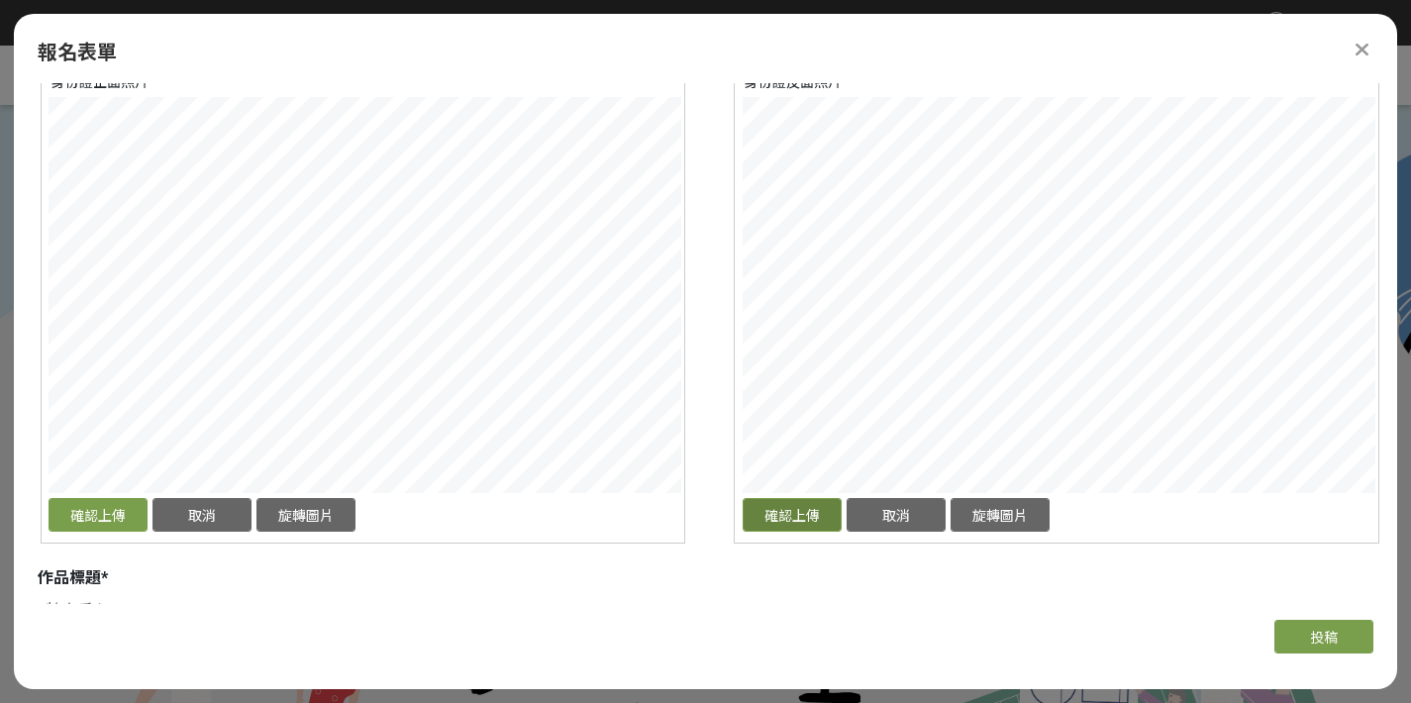
click at [780, 523] on button "確認上傳" at bounding box center [791, 515] width 99 height 34
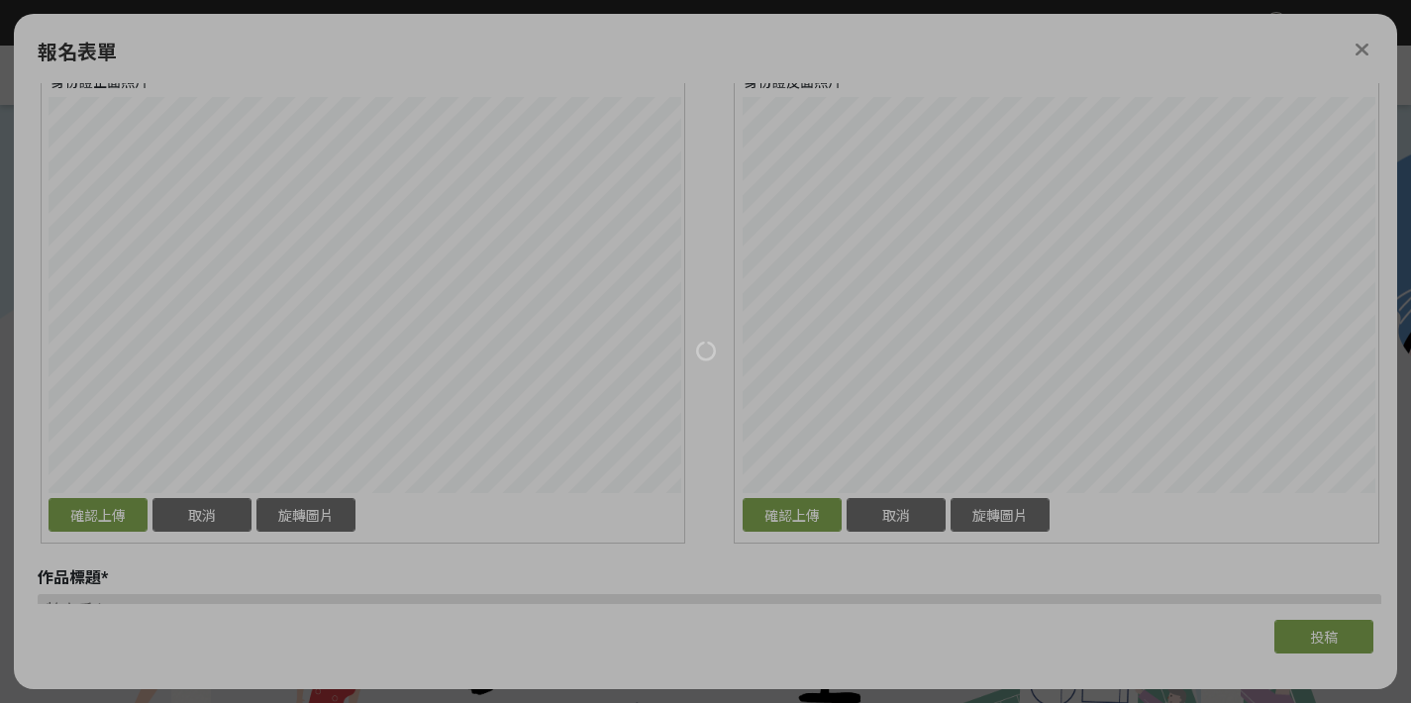
click at [103, 521] on div at bounding box center [705, 351] width 1411 height 703
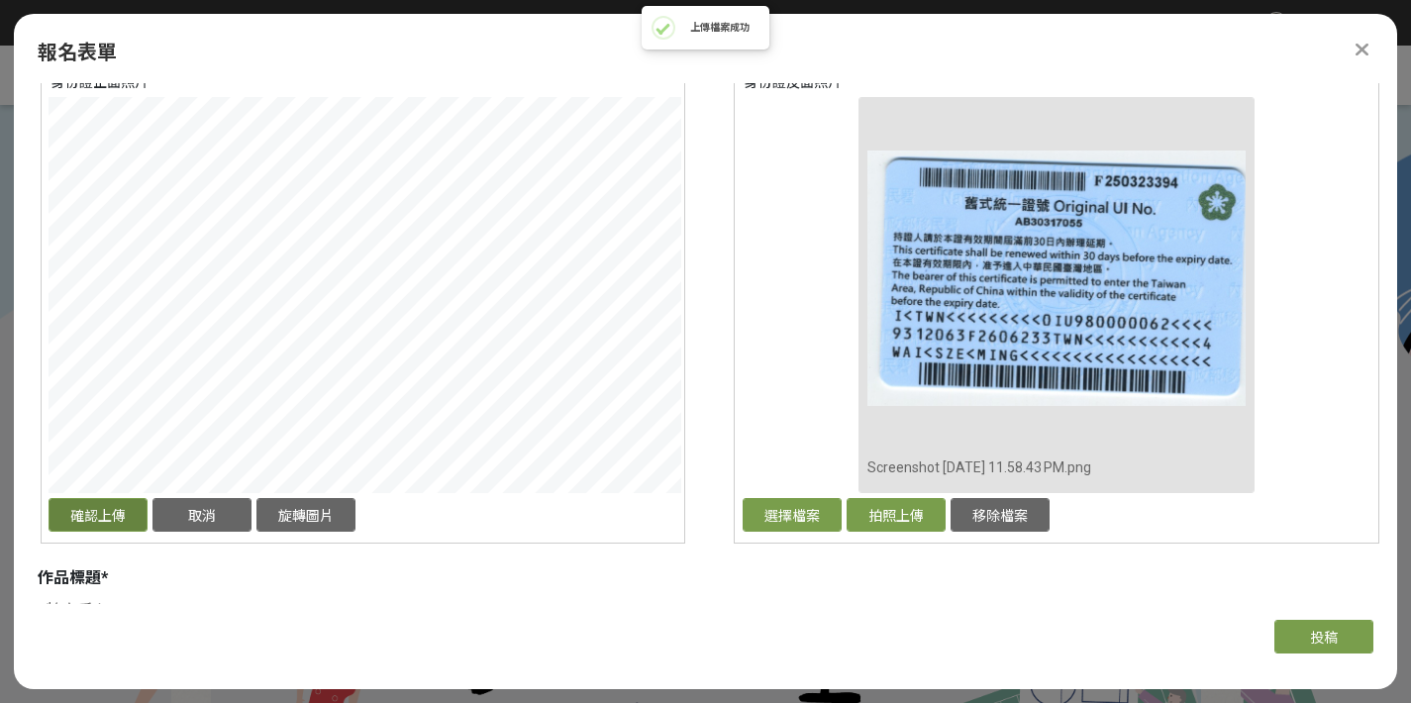
click at [85, 525] on button "確認上傳" at bounding box center [98, 515] width 99 height 34
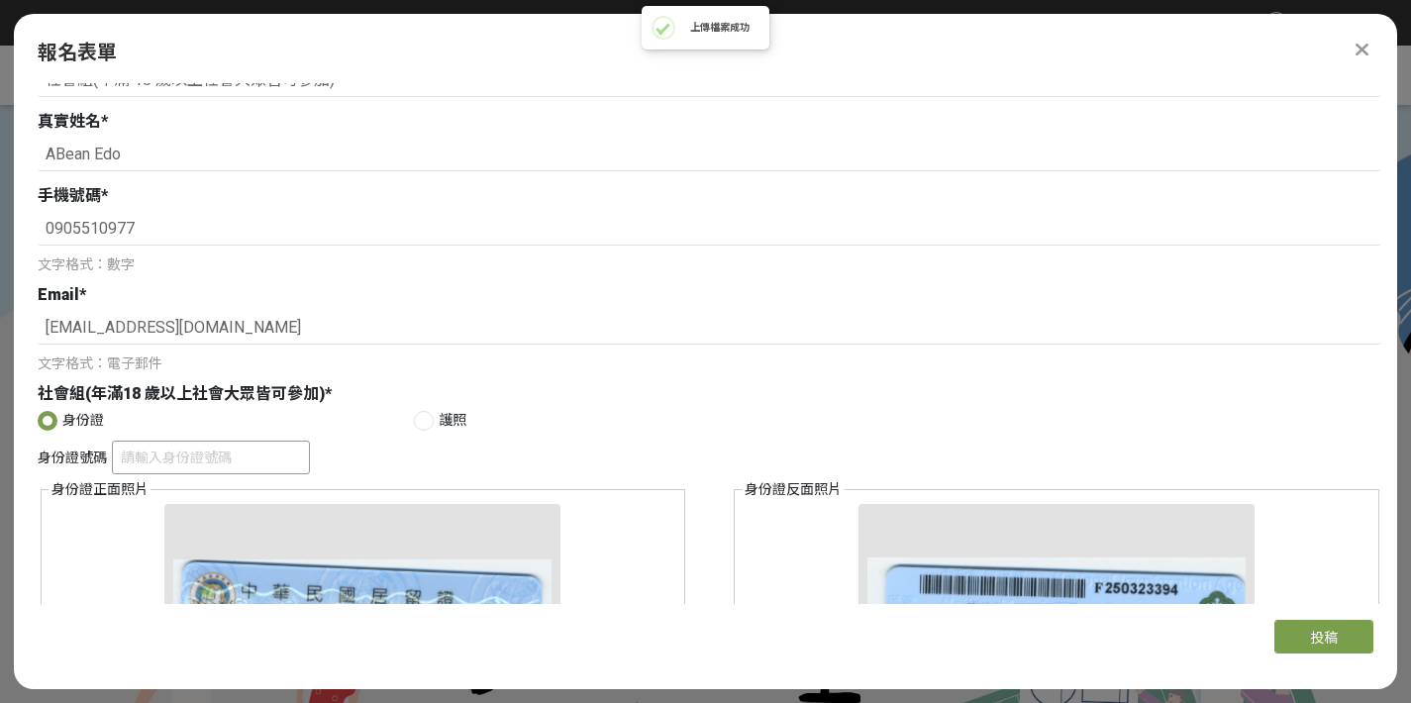
scroll to position [122, 0]
click at [177, 454] on input "身份證號碼" at bounding box center [211, 457] width 198 height 34
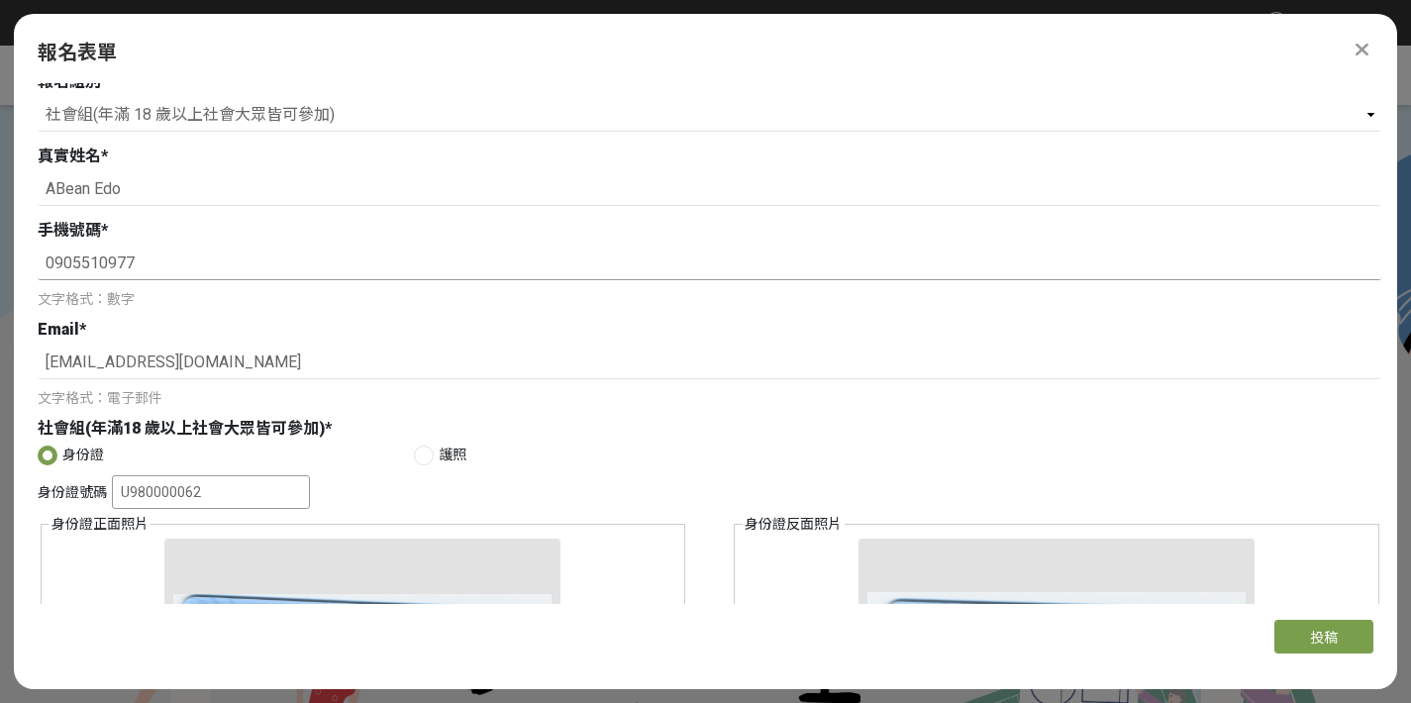
scroll to position [85, 0]
type input "U980000062"
drag, startPoint x: 164, startPoint y: 196, endPoint x: 6, endPoint y: 149, distance: 165.1
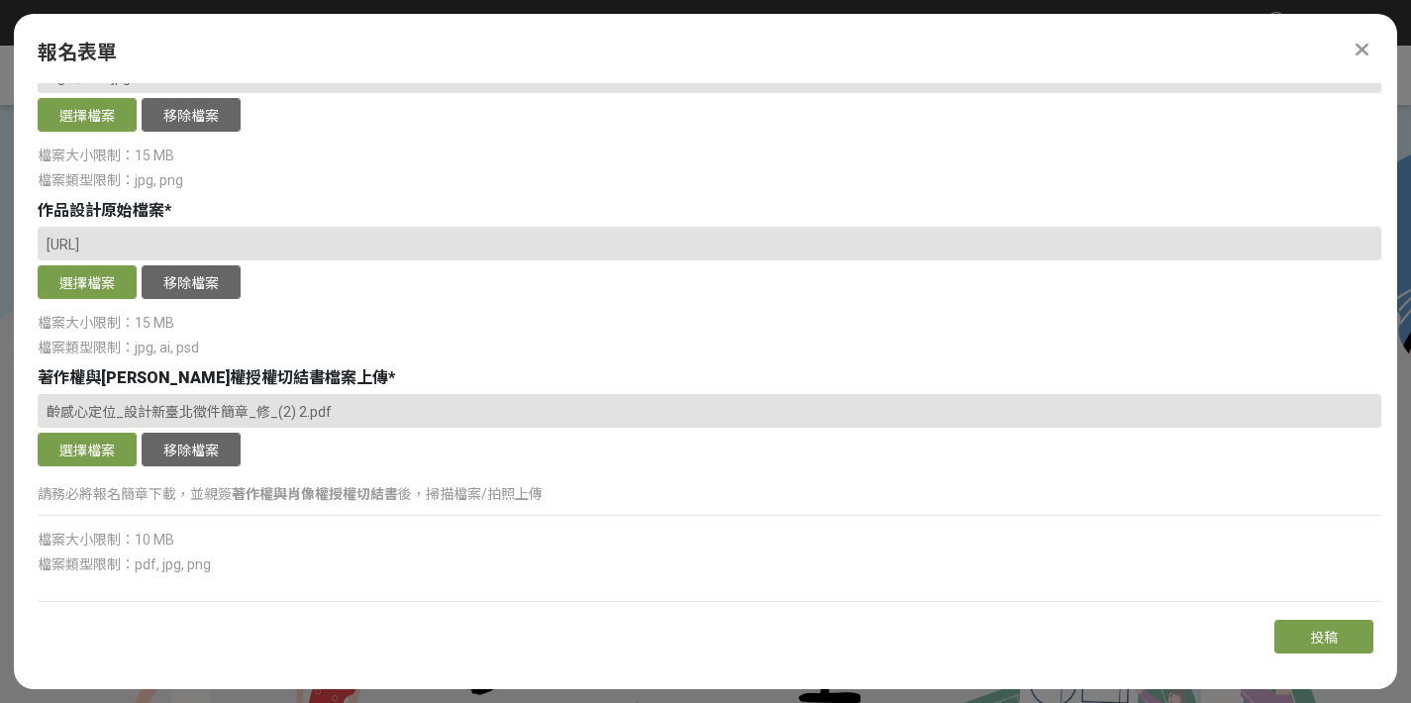
scroll to position [1501, 0]
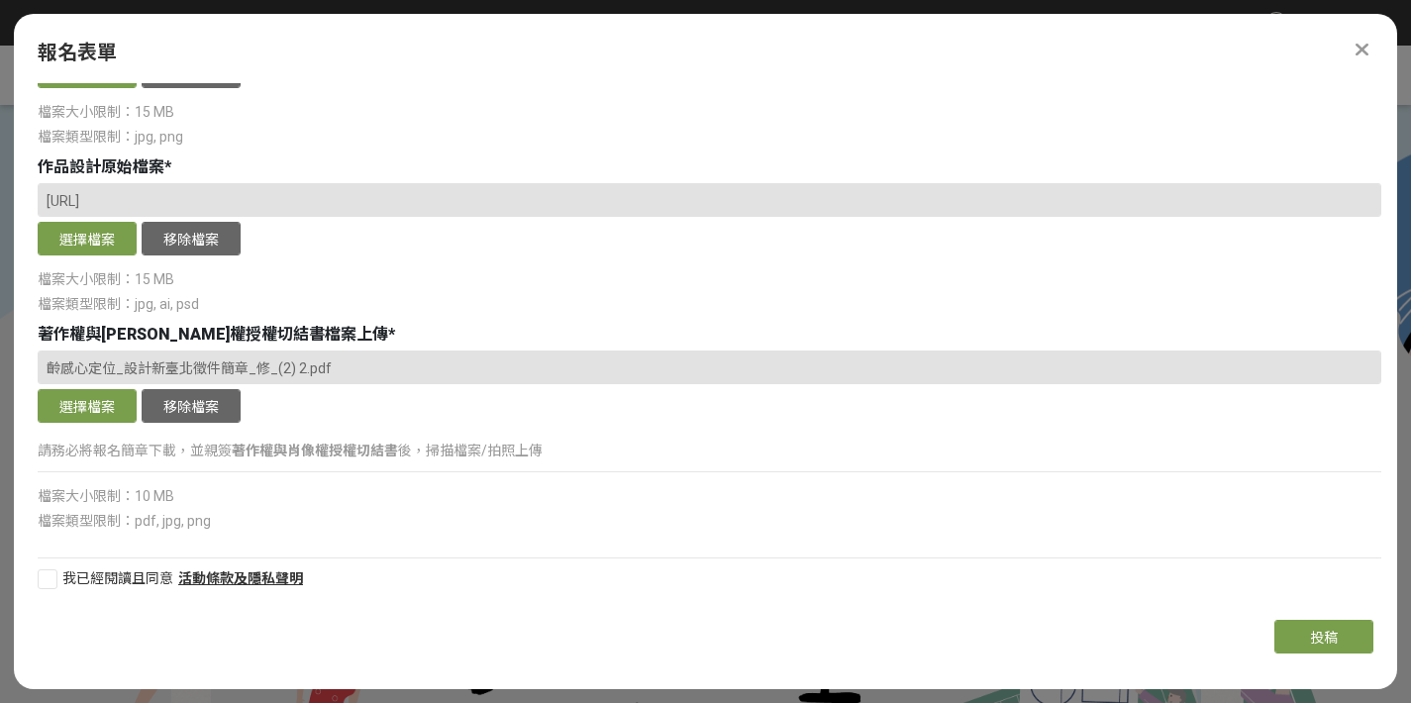
type input "衞詩明"
click at [40, 578] on div at bounding box center [48, 579] width 20 height 20
checkbox input "true"
click at [1329, 634] on span "投稿" at bounding box center [1324, 638] width 28 height 16
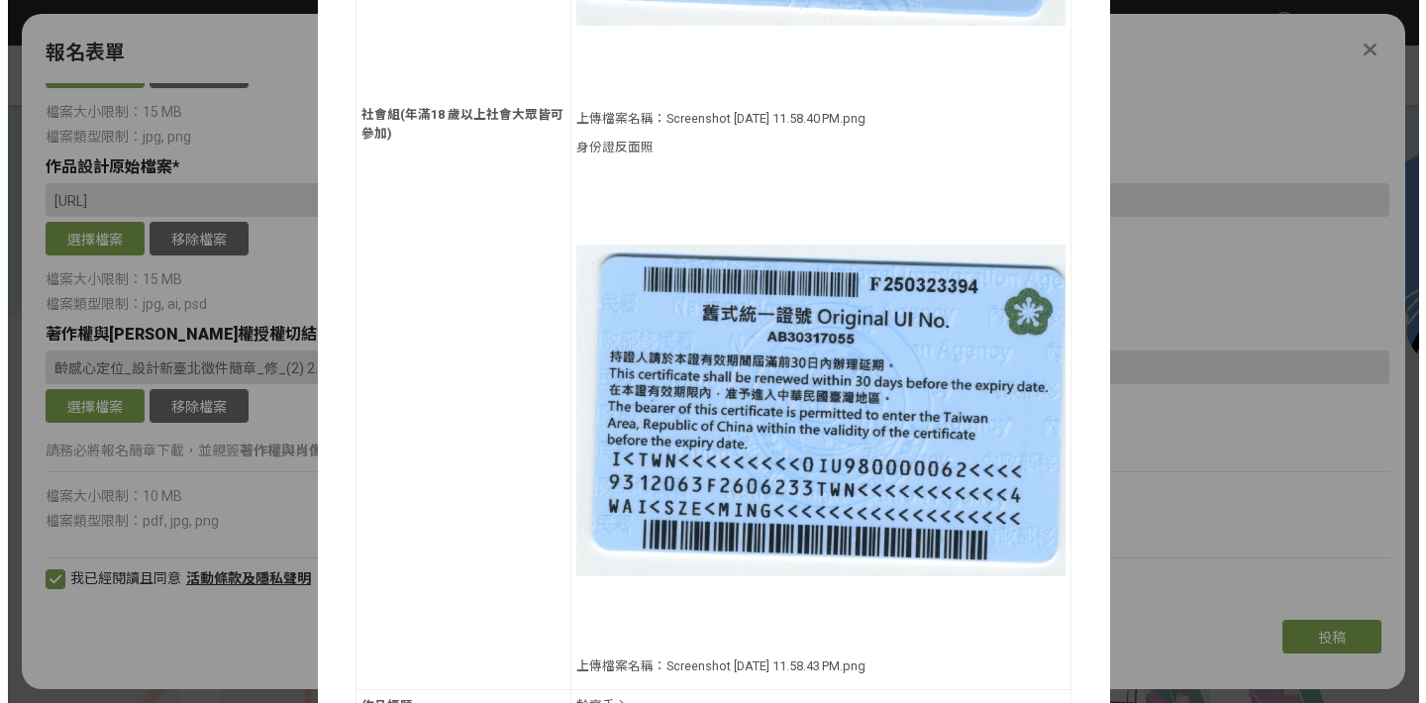
scroll to position [1511, 0]
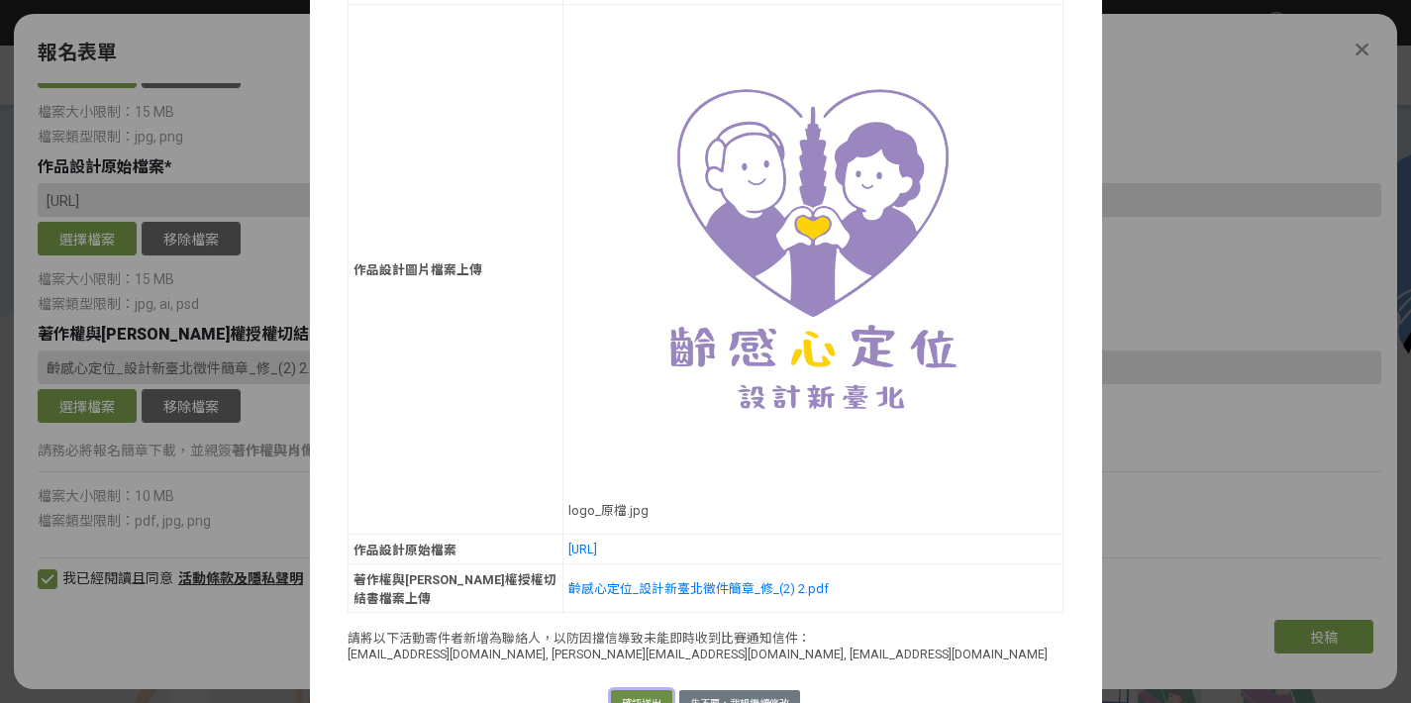
click at [626, 690] on button "確認送出" at bounding box center [641, 704] width 61 height 28
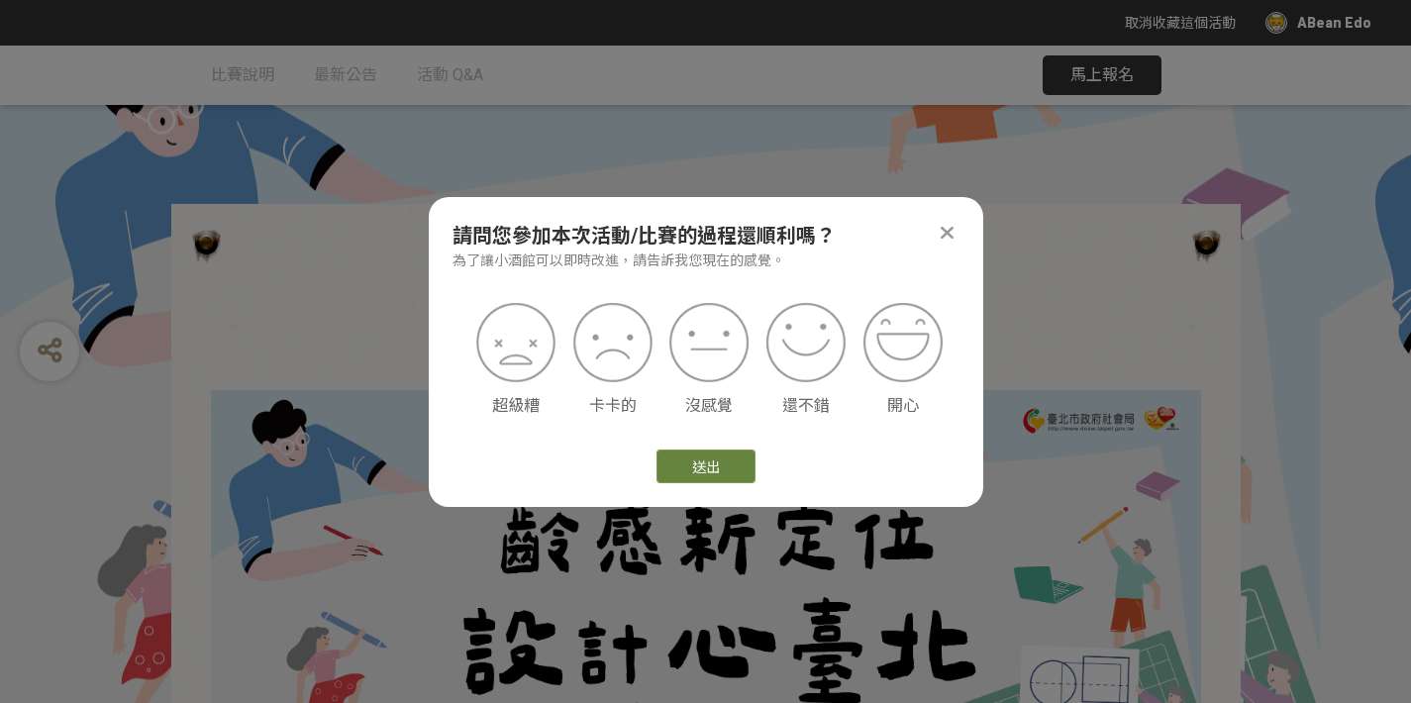
click at [732, 470] on button "送出" at bounding box center [705, 466] width 99 height 34
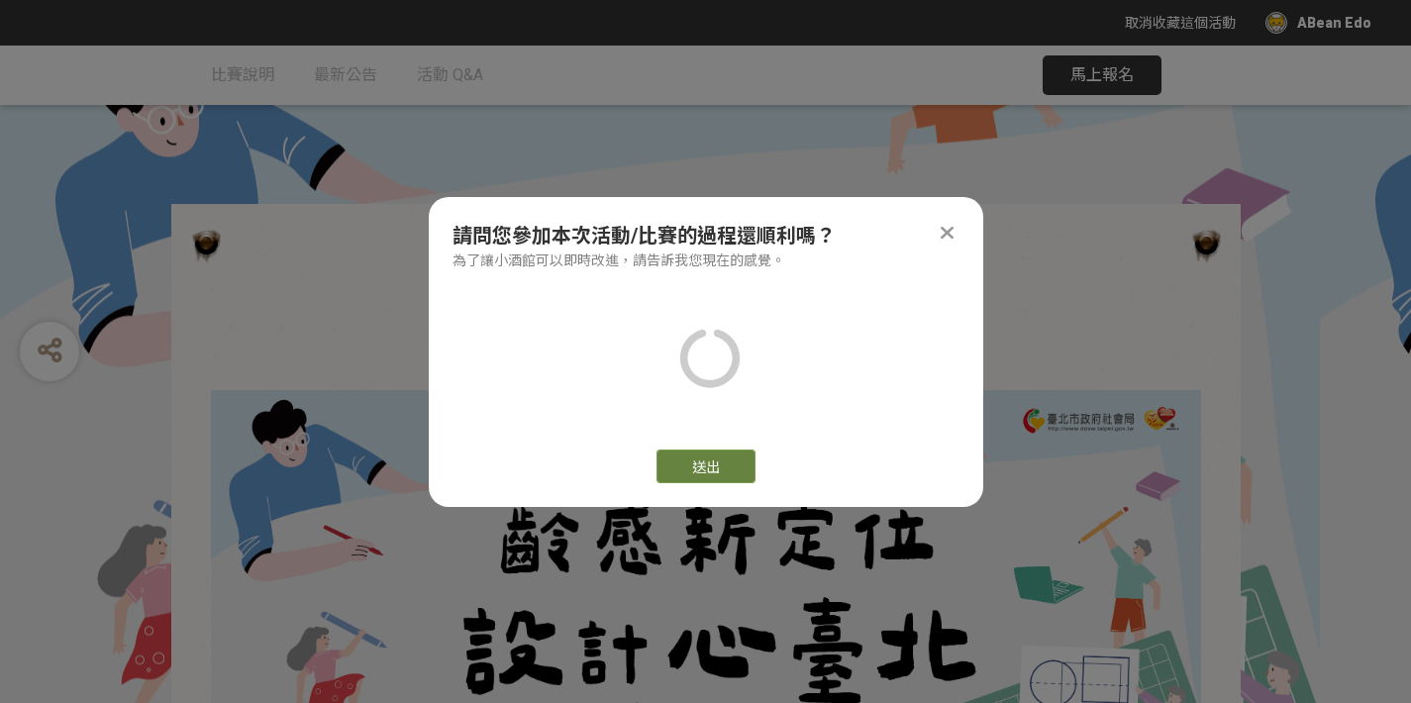
click at [689, 473] on button "送出" at bounding box center [705, 466] width 99 height 34
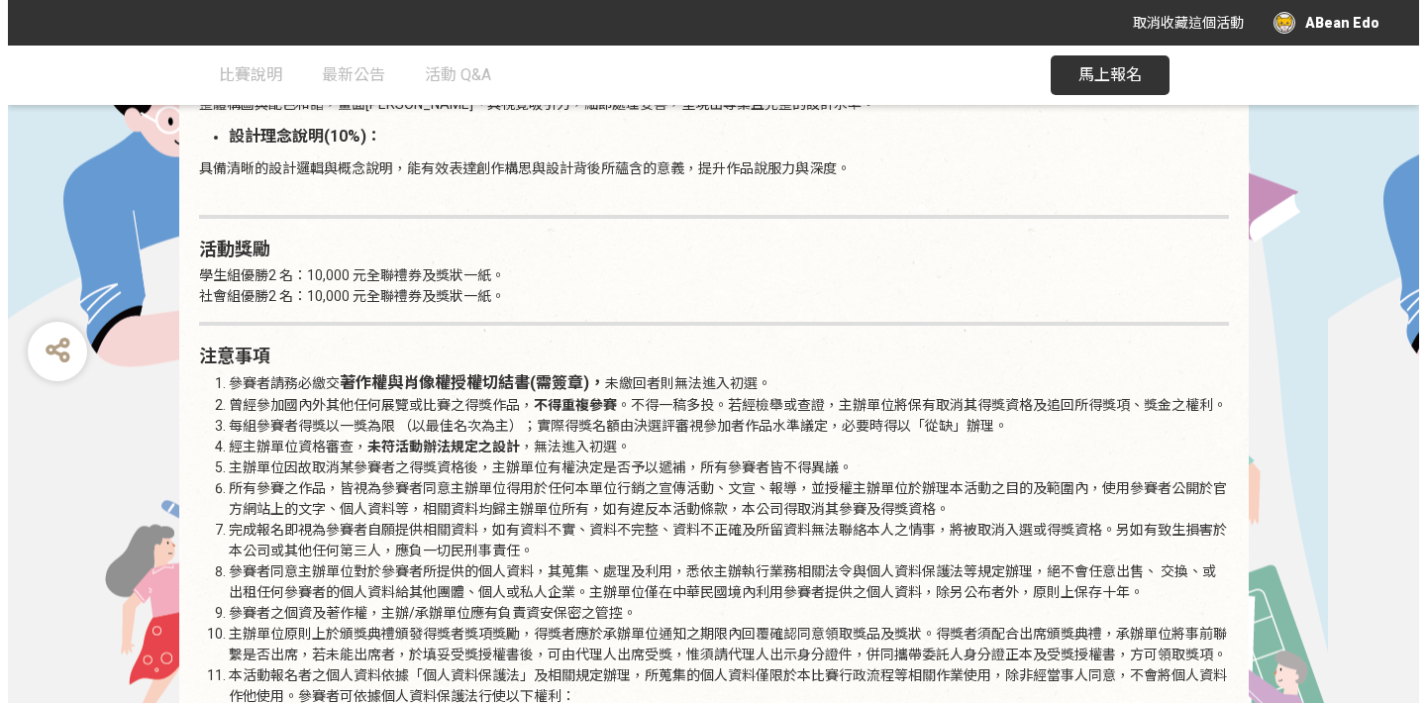
scroll to position [3311, 0]
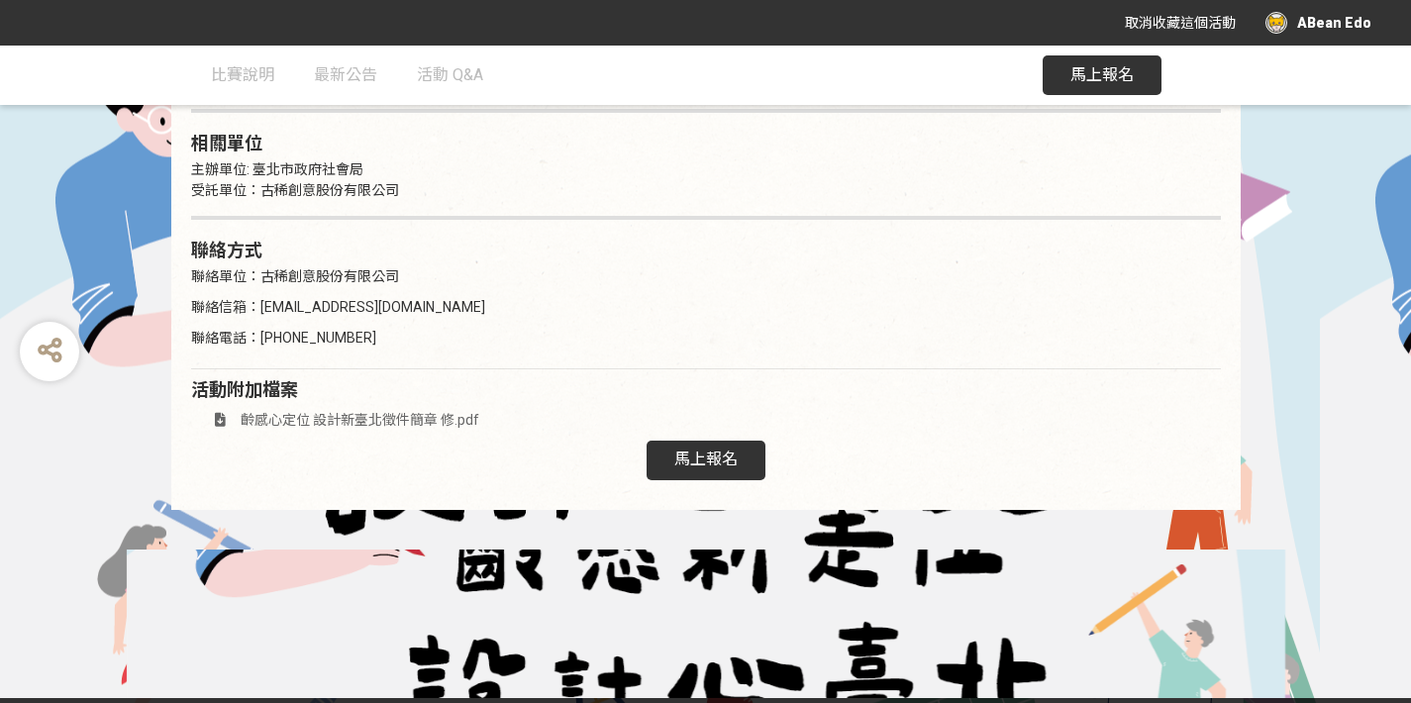
click at [409, 412] on span "齡感心定位 設計新臺北徵件簡章 修.pdf" at bounding box center [360, 420] width 239 height 16
